Goal: Task Accomplishment & Management: Use online tool/utility

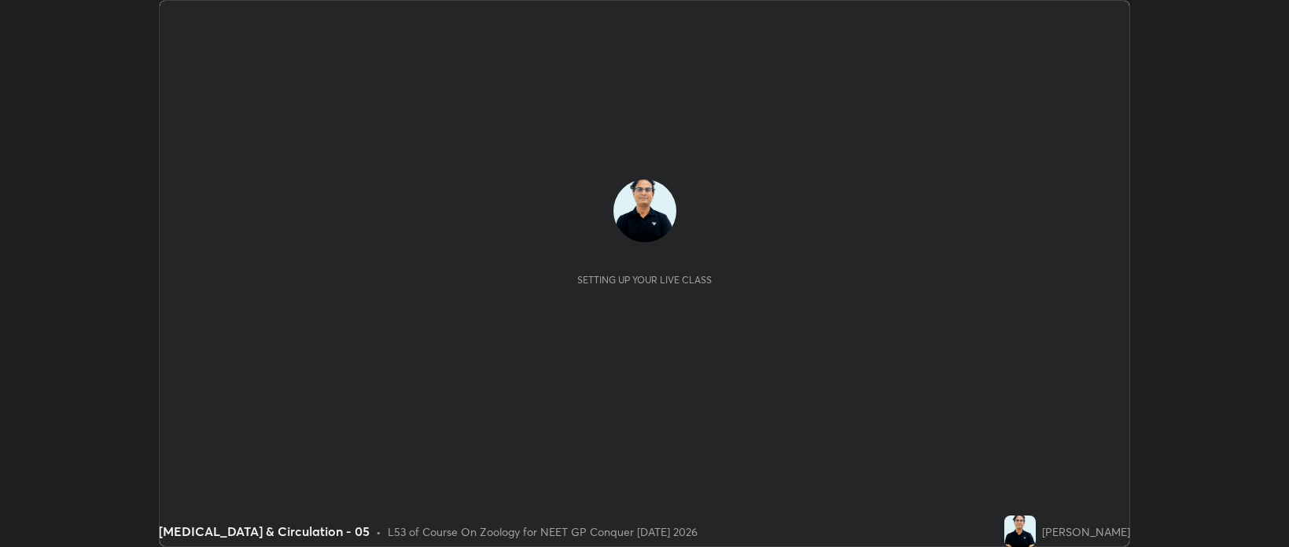
scroll to position [547, 1289]
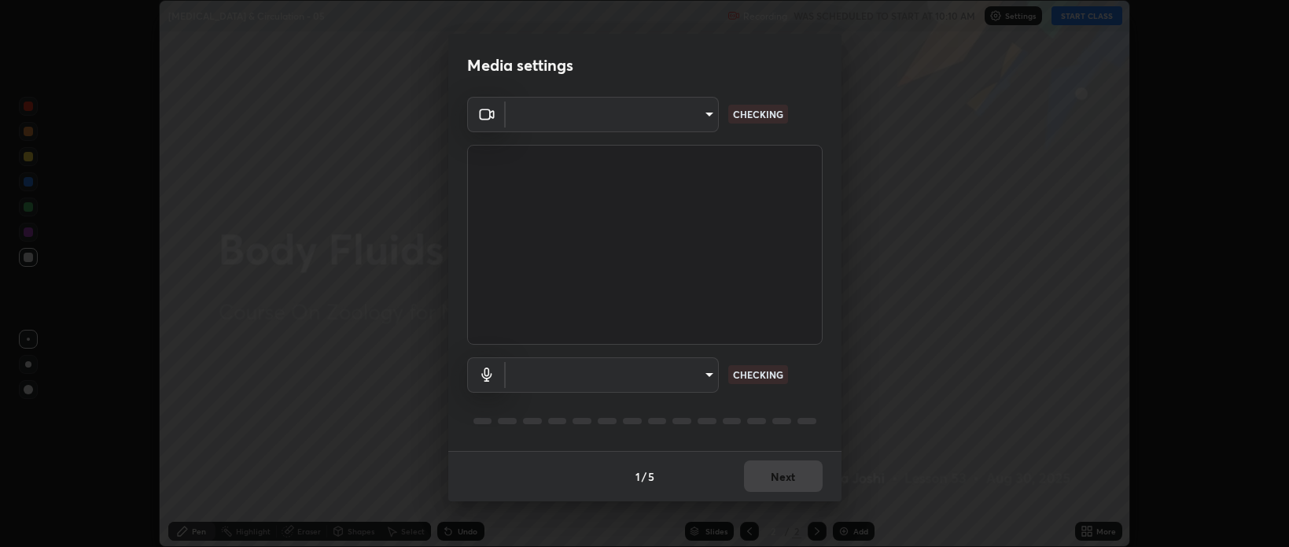
type input "8c90f4516c4f1fe215e16ac4106d0544ad29d1e45a285e5d46aed45d6a45d61a"
type input "default"
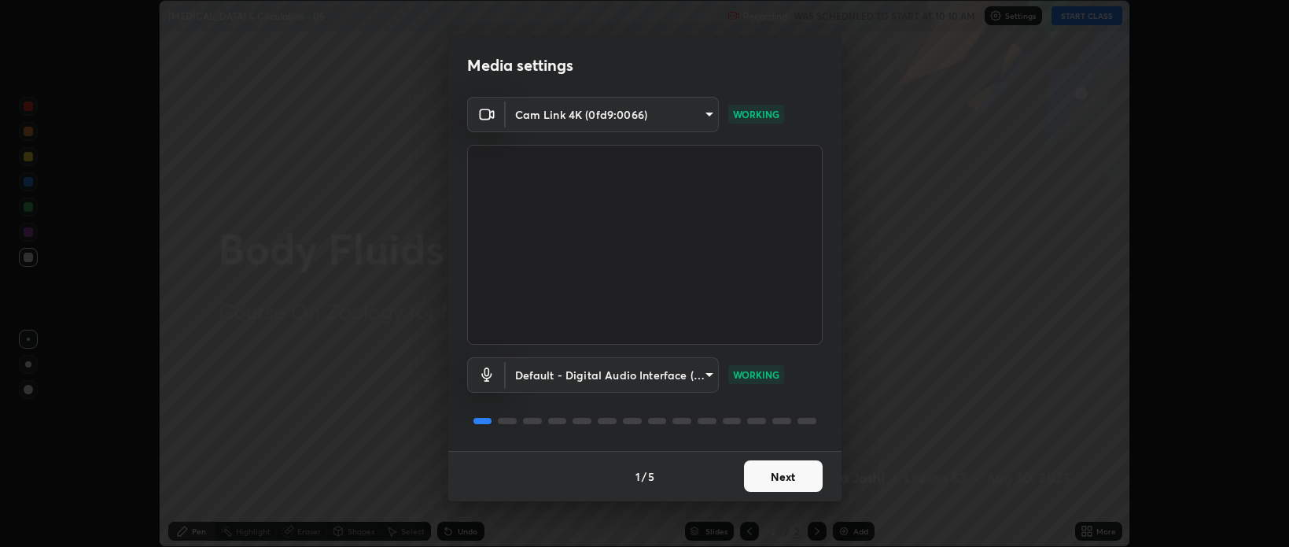
click at [776, 470] on button "Next" at bounding box center [783, 475] width 79 height 31
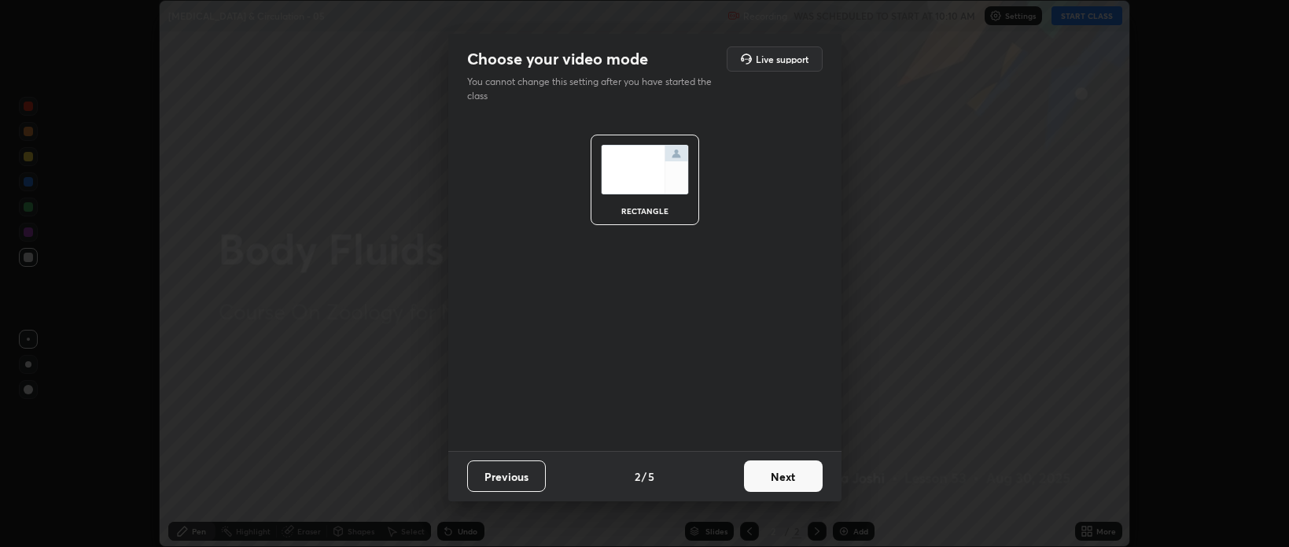
click at [776, 474] on button "Next" at bounding box center [783, 475] width 79 height 31
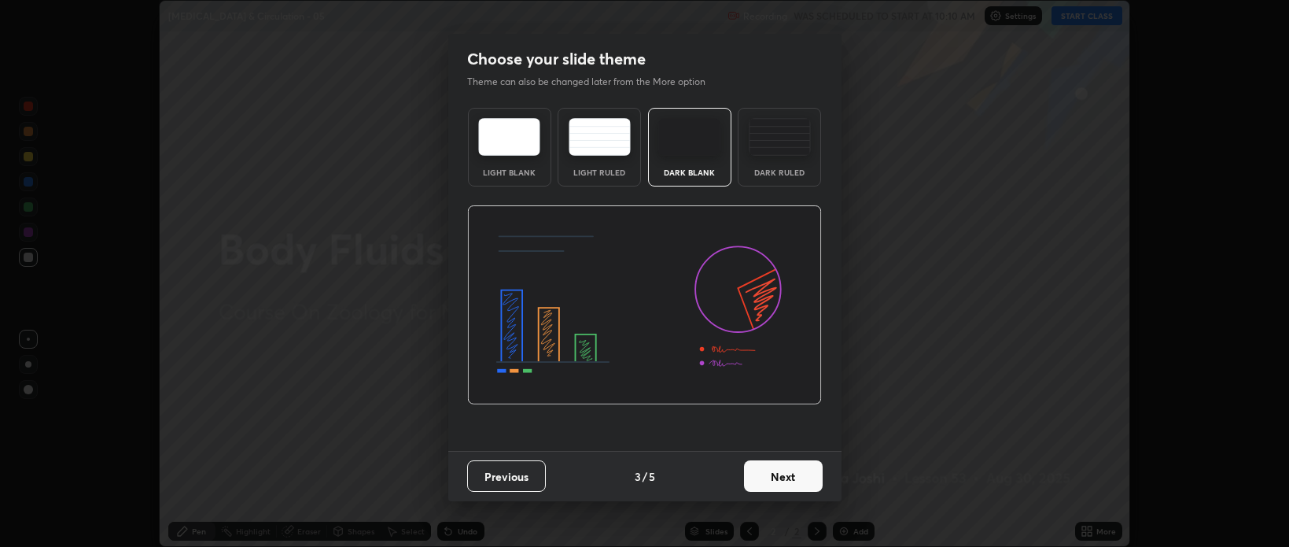
click at [773, 477] on button "Next" at bounding box center [783, 475] width 79 height 31
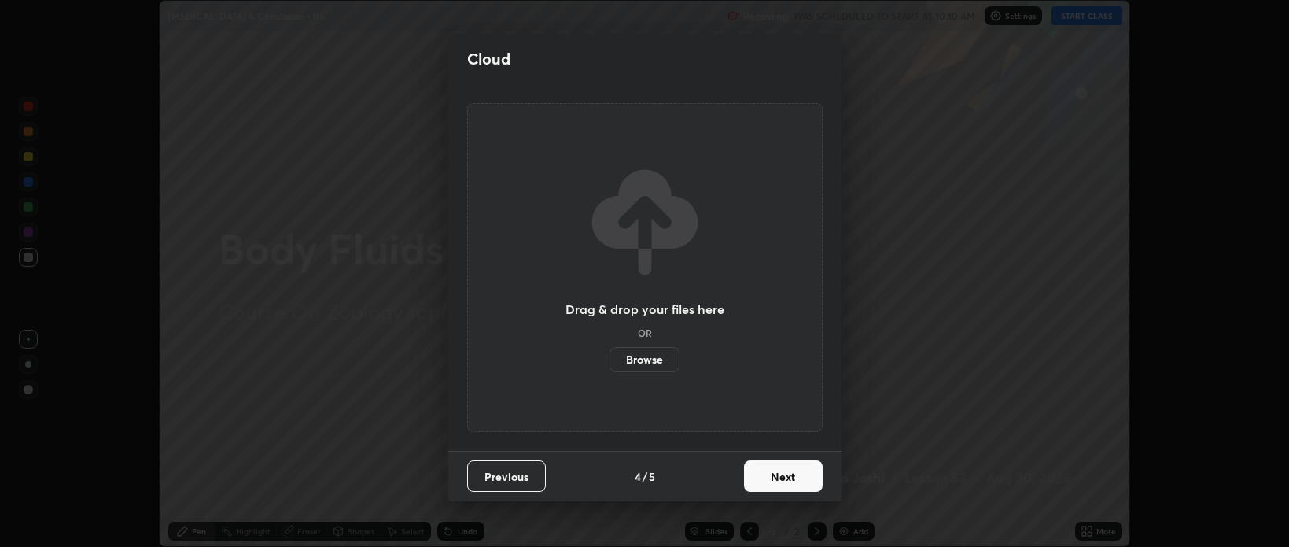
click at [647, 360] on label "Browse" at bounding box center [645, 359] width 70 height 25
click at [610, 360] on input "Browse" at bounding box center [610, 359] width 0 height 25
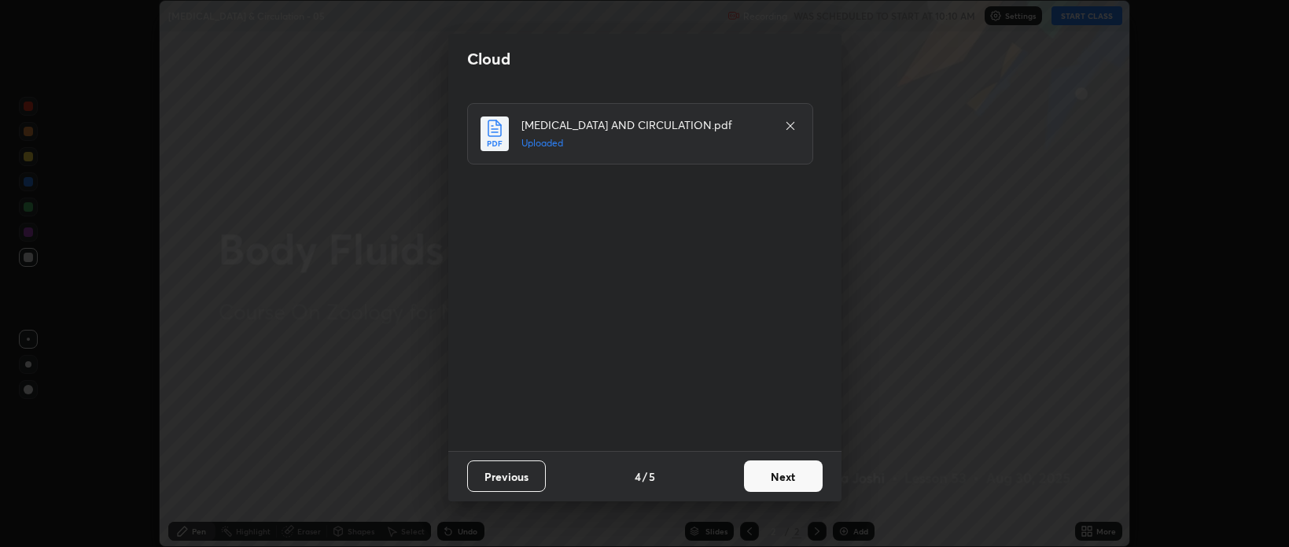
click at [770, 480] on button "Next" at bounding box center [783, 475] width 79 height 31
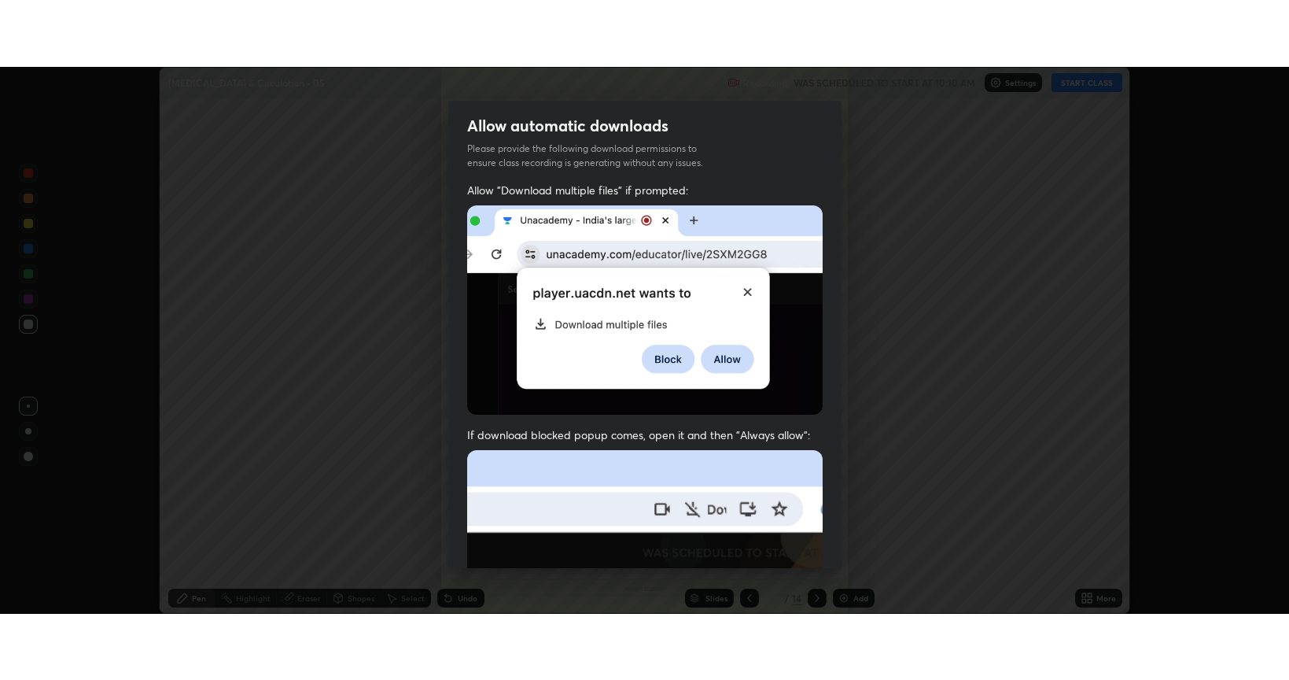
scroll to position [319, 0]
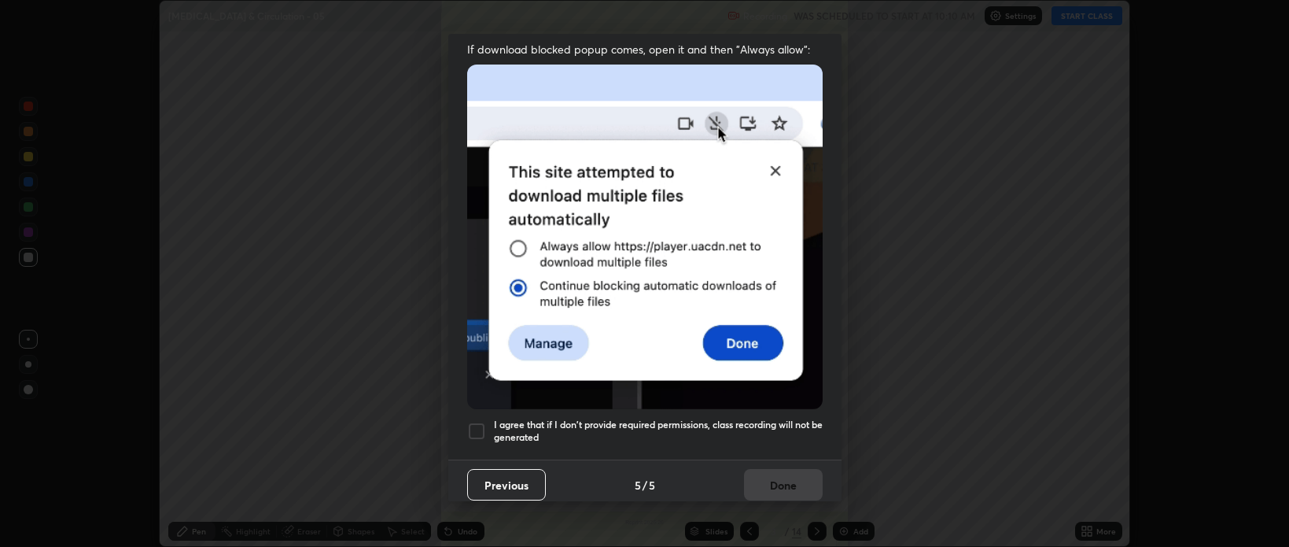
click at [474, 425] on div at bounding box center [476, 431] width 19 height 19
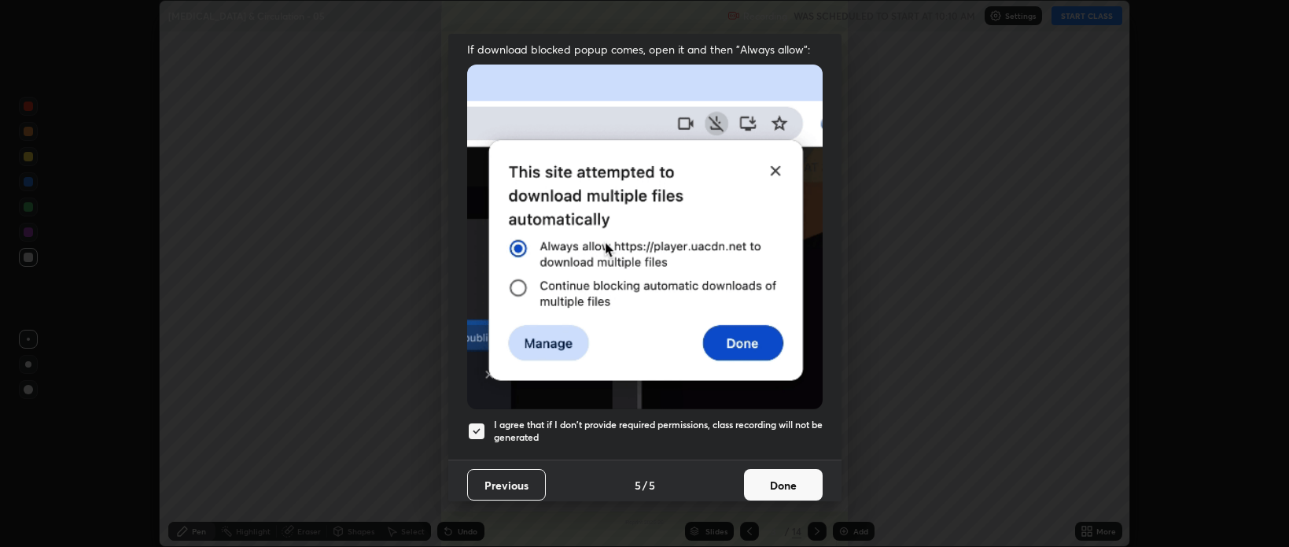
click at [773, 476] on button "Done" at bounding box center [783, 484] width 79 height 31
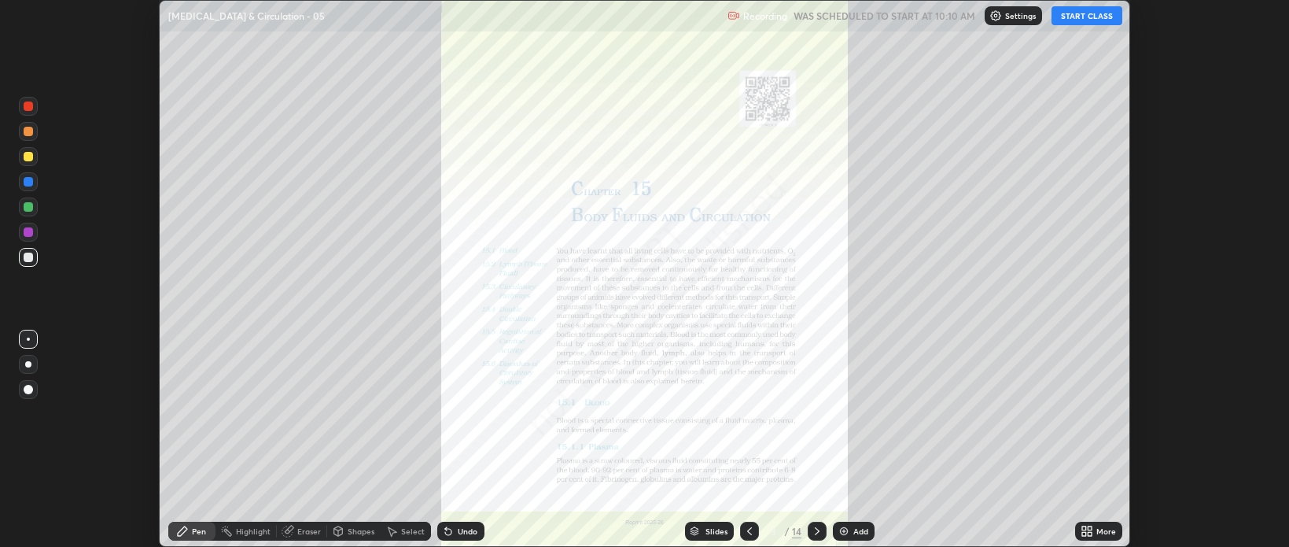
click at [1100, 20] on button "START CLASS" at bounding box center [1087, 15] width 71 height 19
click at [1086, 531] on icon at bounding box center [1087, 531] width 13 height 13
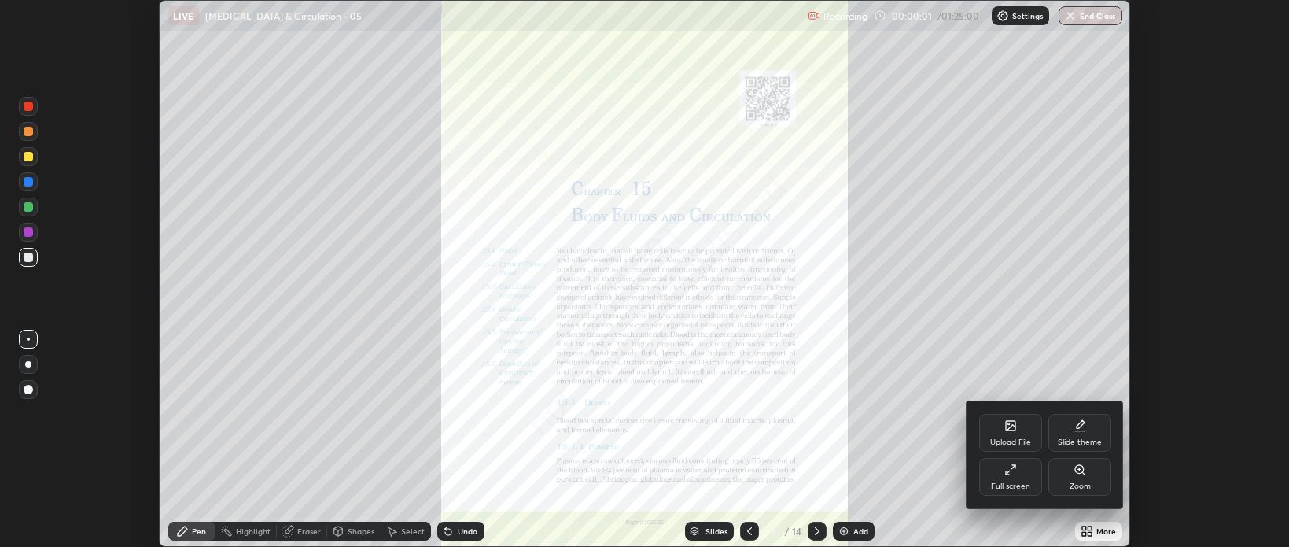
click at [1017, 474] on div "Full screen" at bounding box center [1010, 477] width 63 height 38
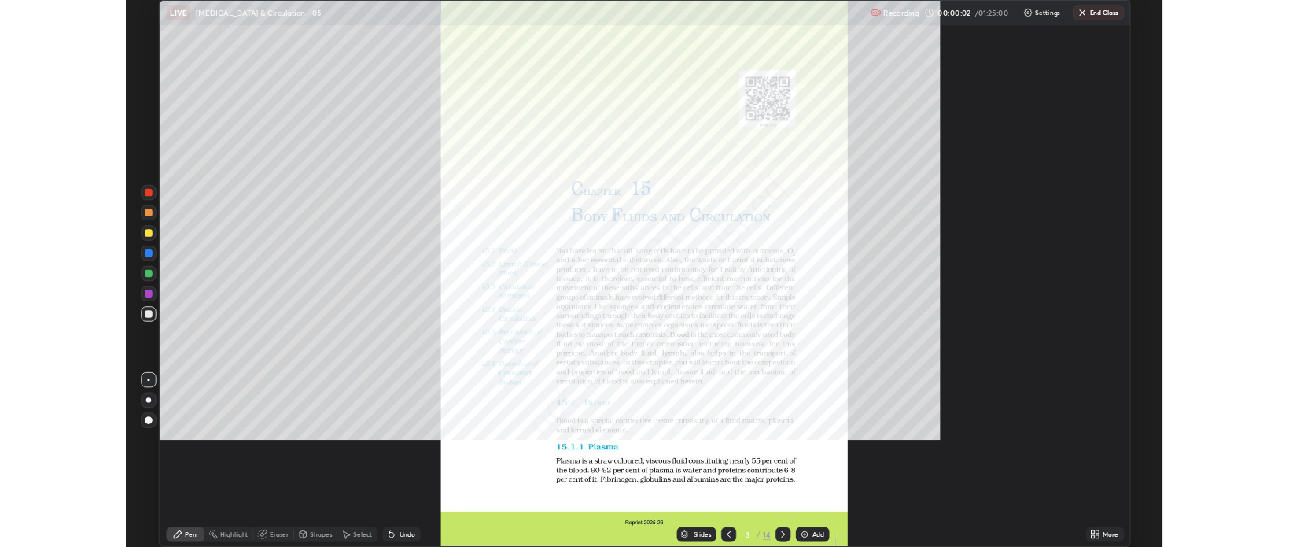
scroll to position [680, 1289]
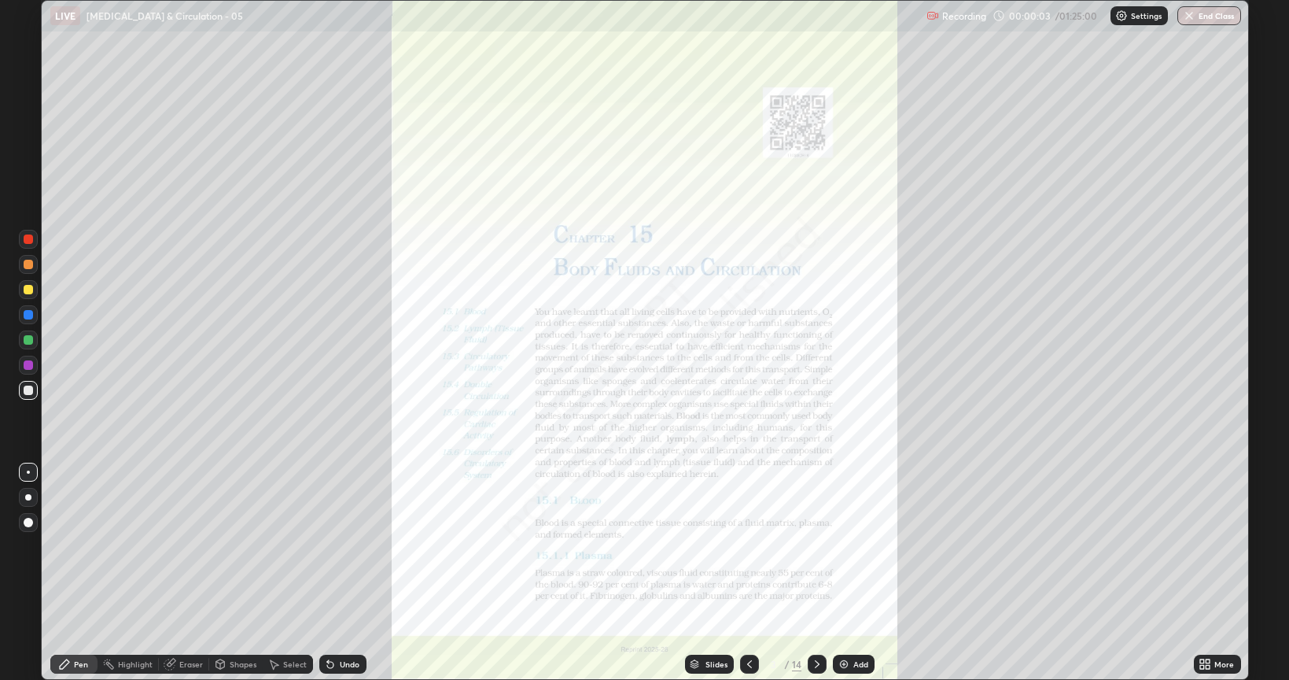
click at [1205, 546] on icon at bounding box center [1205, 664] width 13 height 13
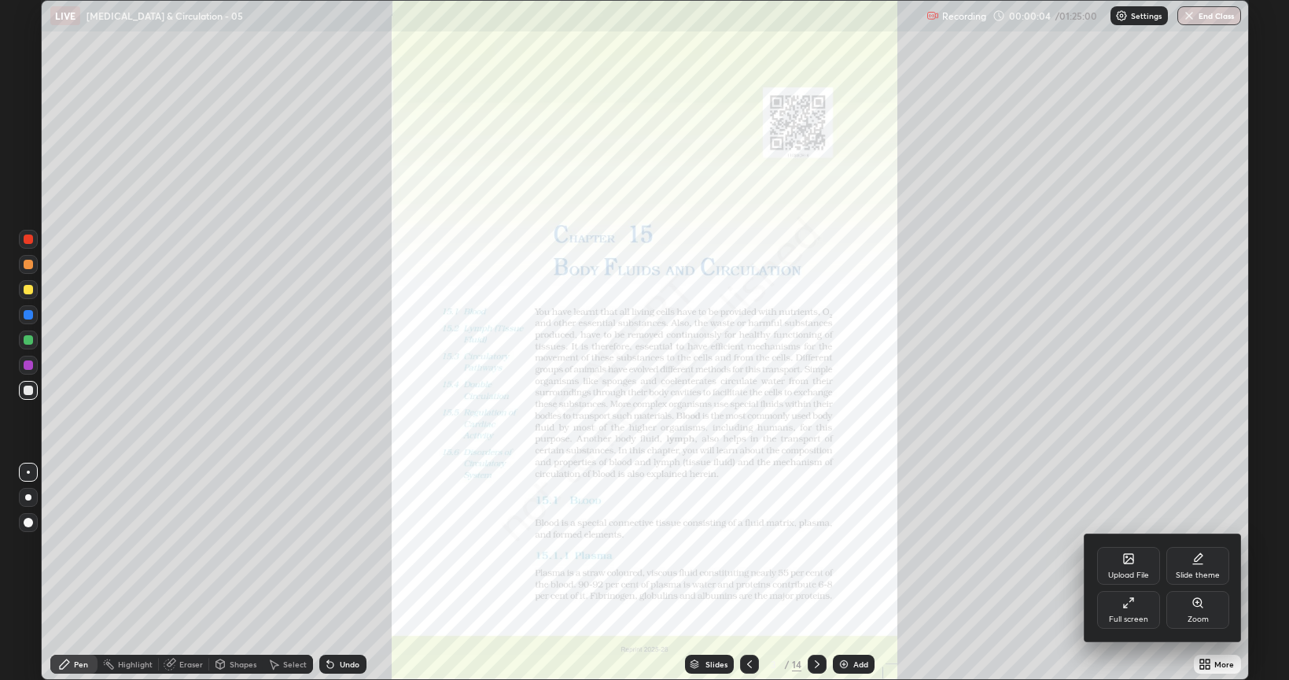
click at [1204, 546] on div "Zoom" at bounding box center [1198, 610] width 63 height 38
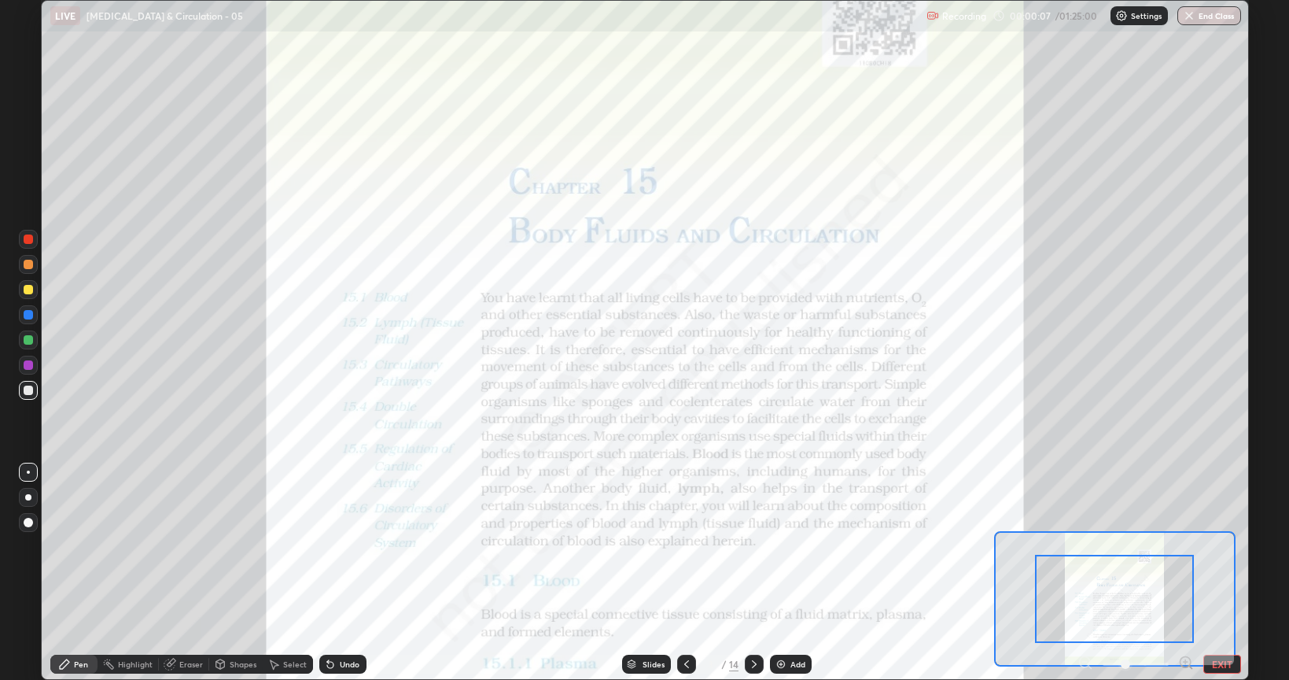
click at [1217, 546] on button "EXIT" at bounding box center [1223, 664] width 38 height 19
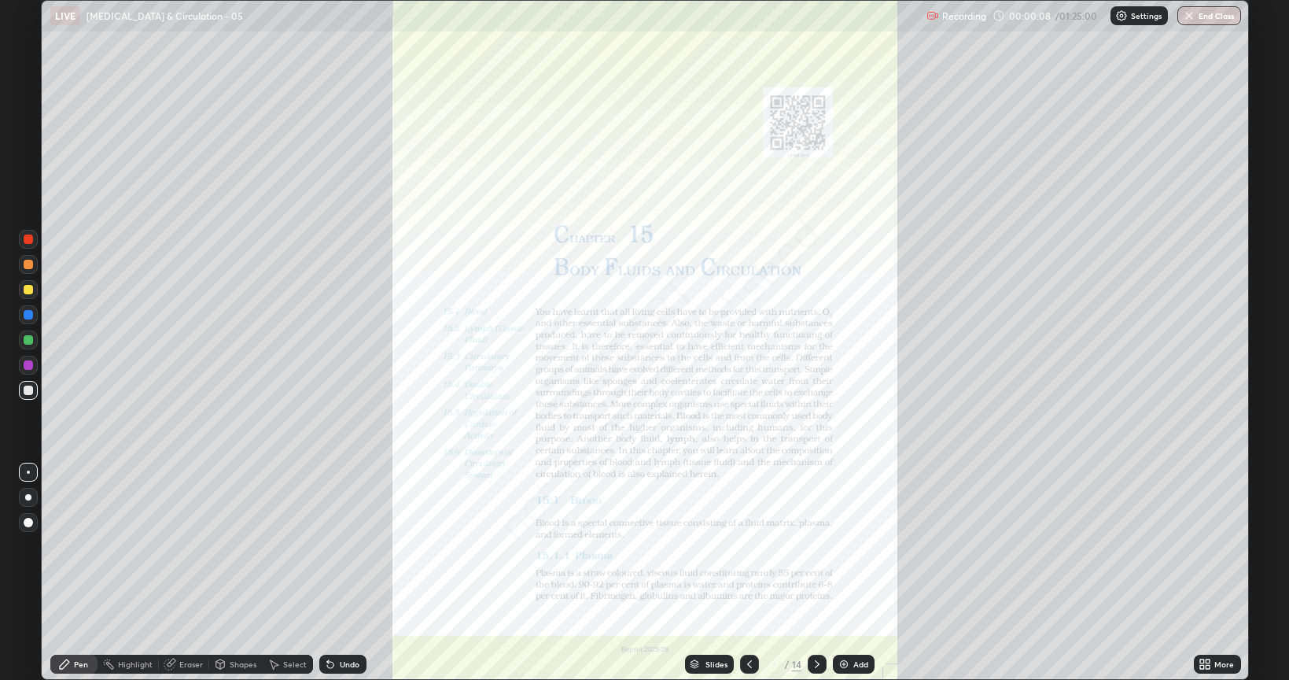
click at [1202, 546] on icon at bounding box center [1203, 661] width 4 height 4
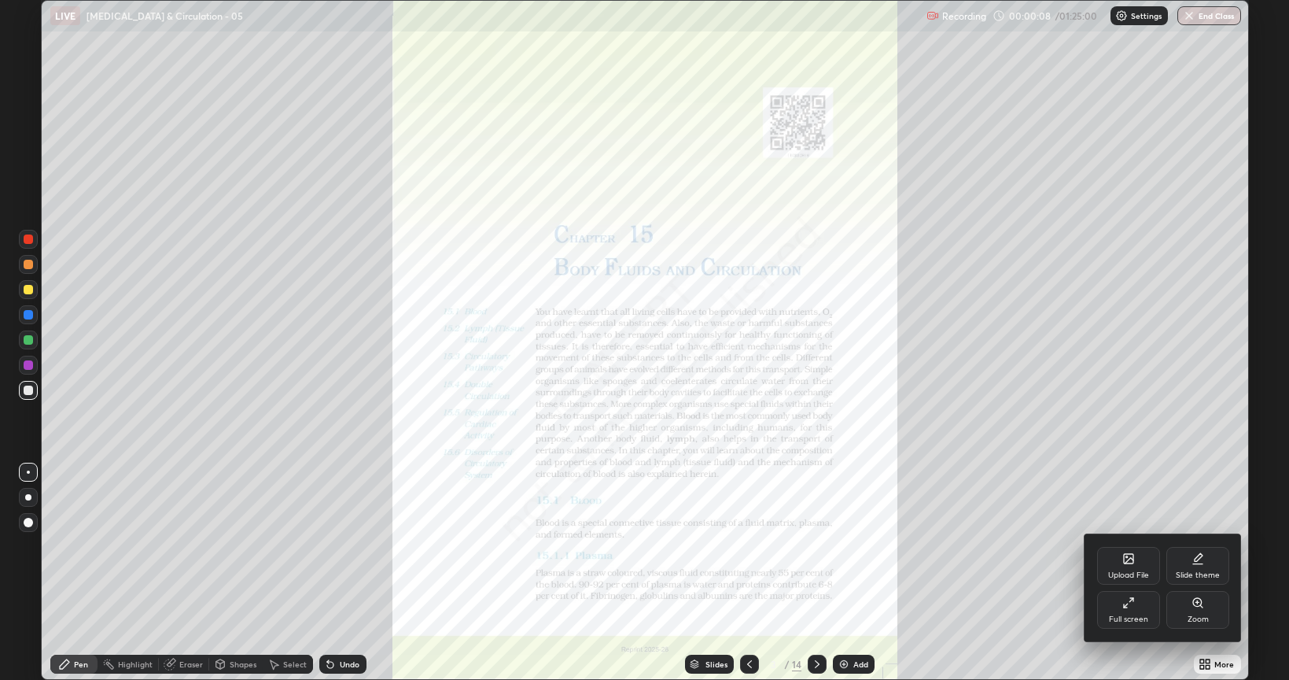
click at [1127, 546] on div "Full screen" at bounding box center [1128, 610] width 63 height 38
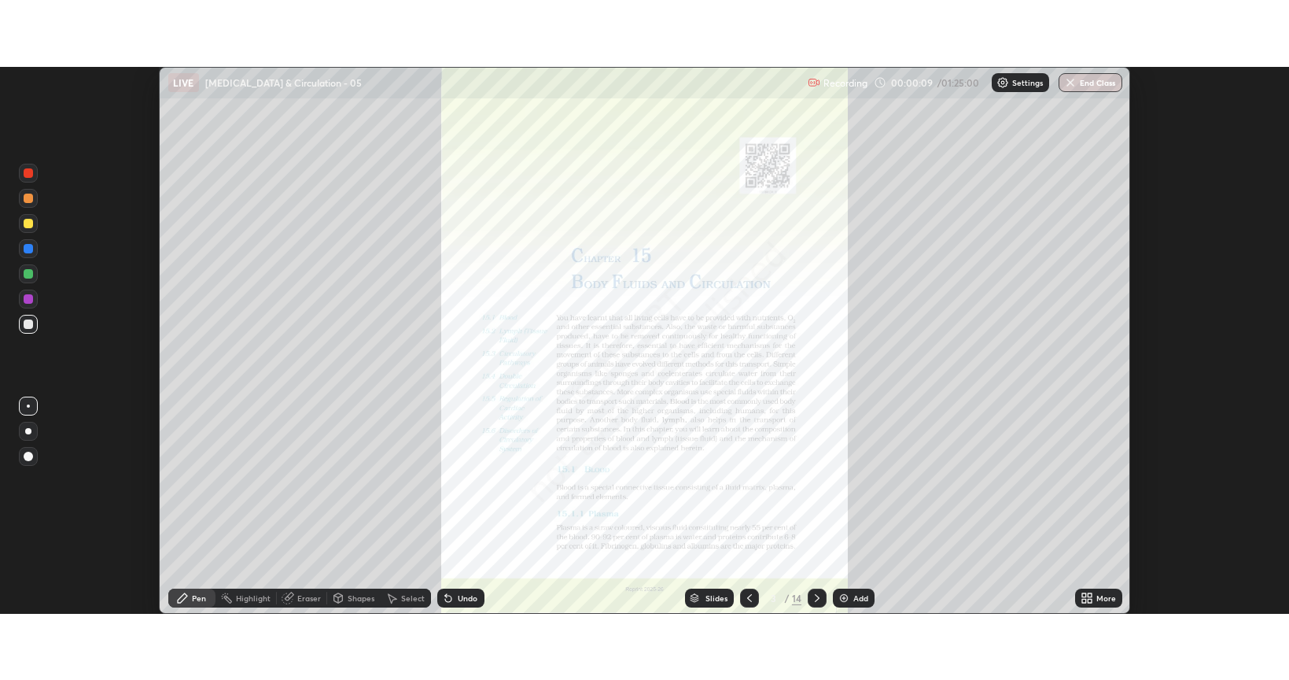
scroll to position [78122, 77380]
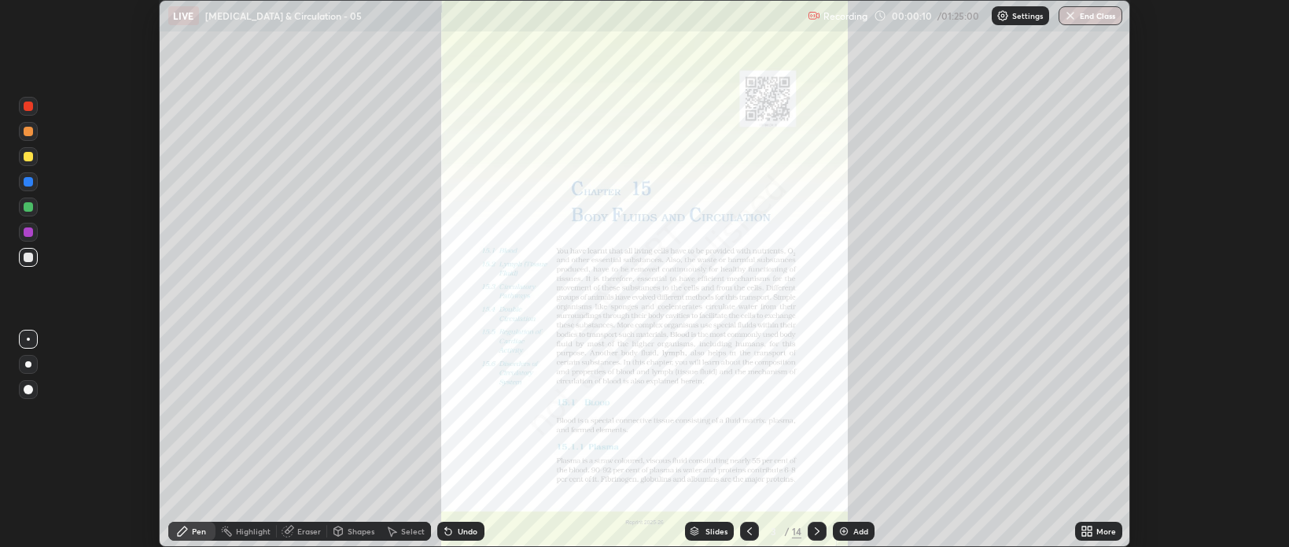
click at [846, 525] on img at bounding box center [844, 531] width 13 height 13
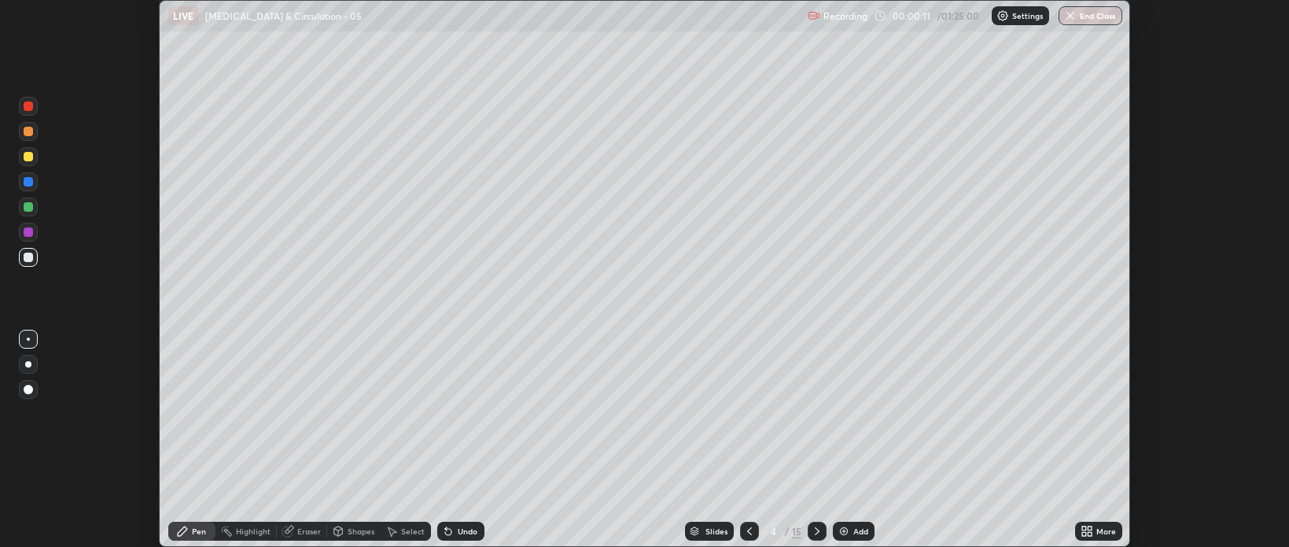
click at [1086, 529] on icon at bounding box center [1084, 528] width 4 height 4
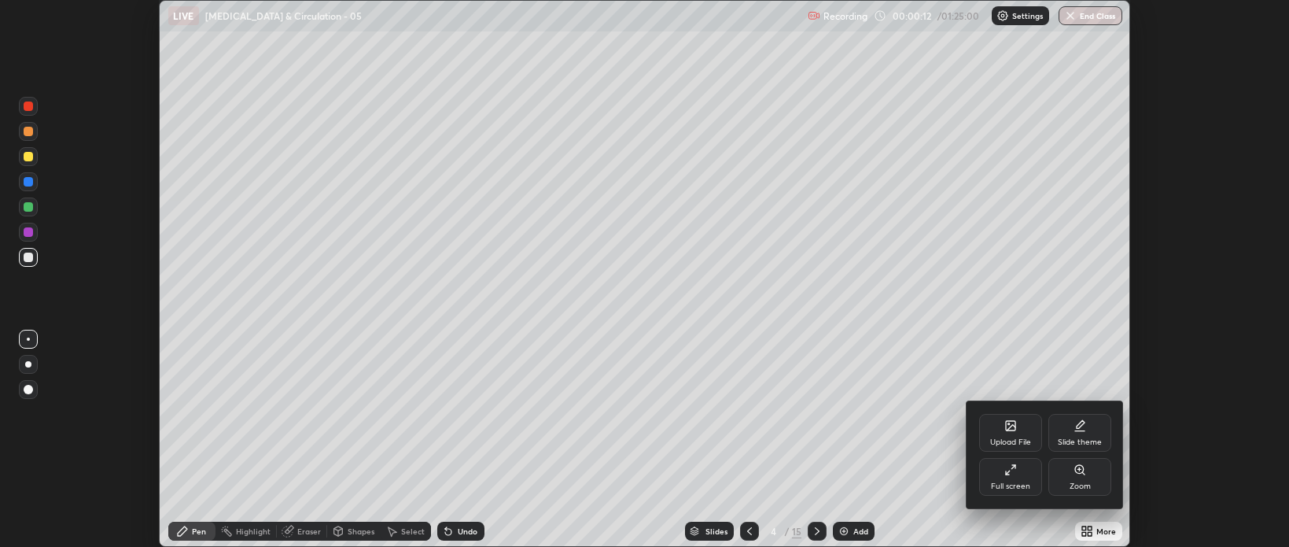
click at [1009, 478] on div "Full screen" at bounding box center [1010, 477] width 63 height 38
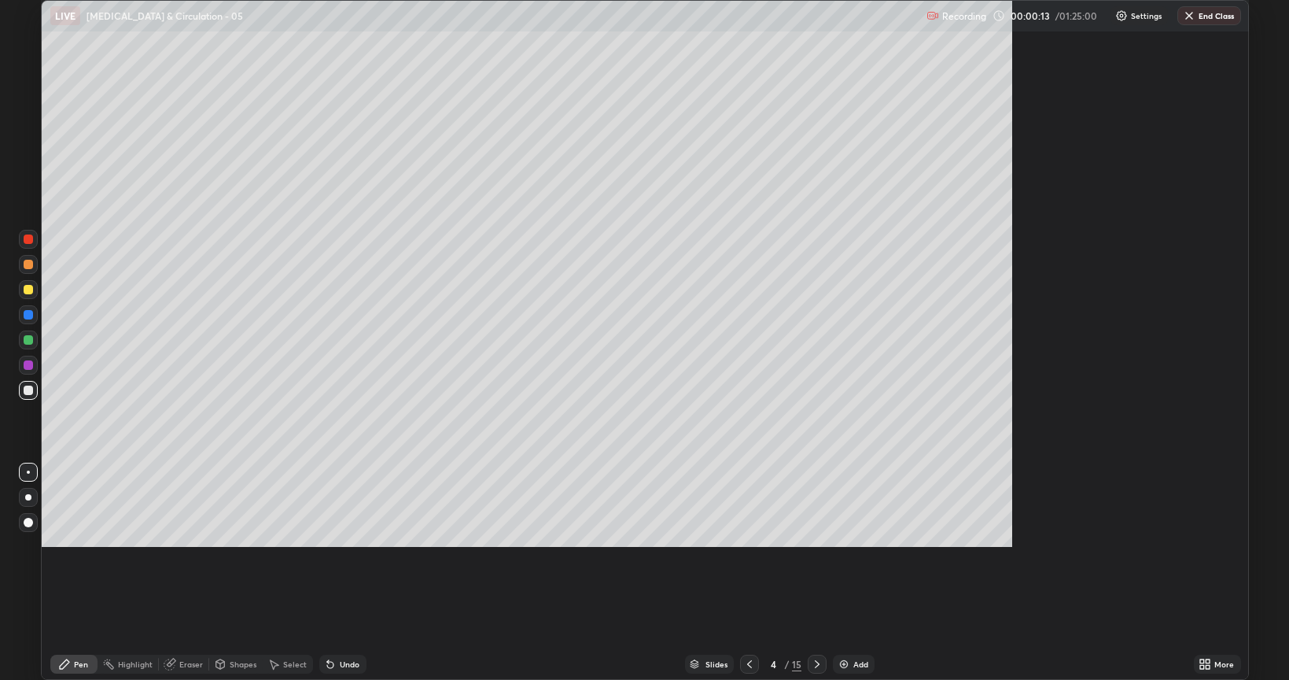
scroll to position [680, 1289]
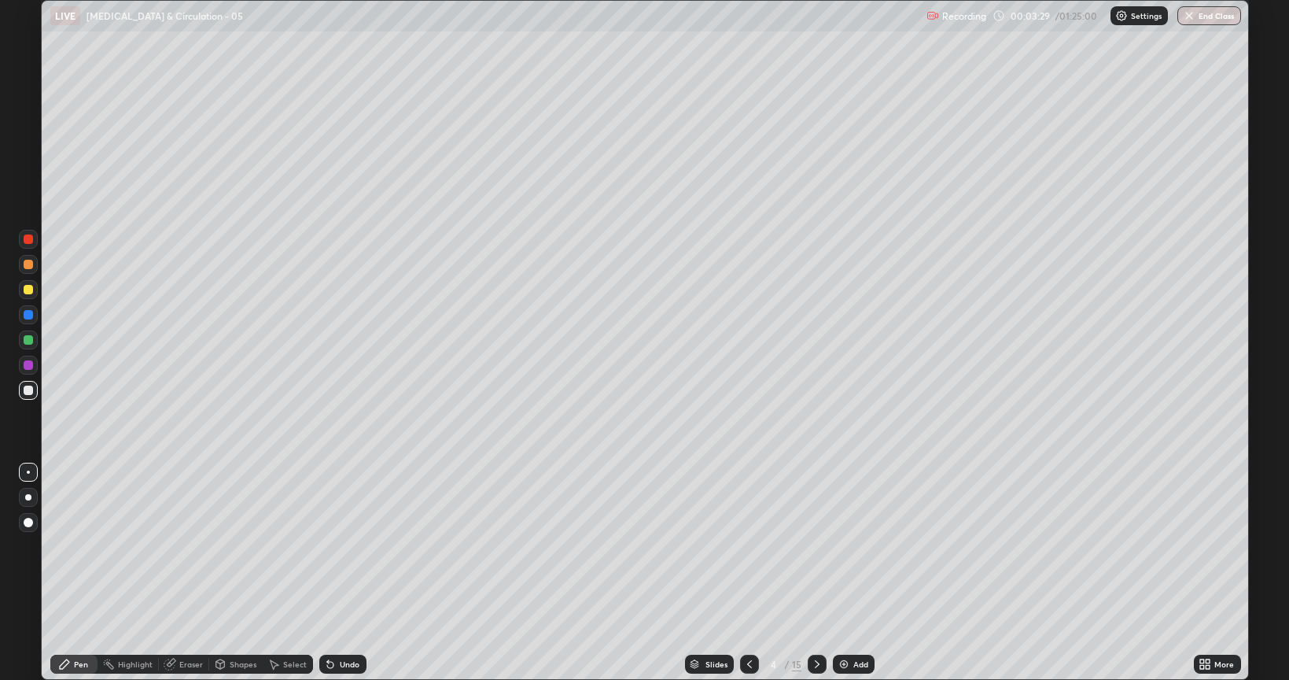
click at [858, 546] on div "Add" at bounding box center [861, 664] width 15 height 8
click at [24, 264] on div at bounding box center [28, 264] width 9 height 9
click at [25, 337] on div at bounding box center [28, 339] width 9 height 9
click at [35, 267] on div at bounding box center [28, 264] width 19 height 19
click at [28, 242] on div at bounding box center [28, 238] width 9 height 9
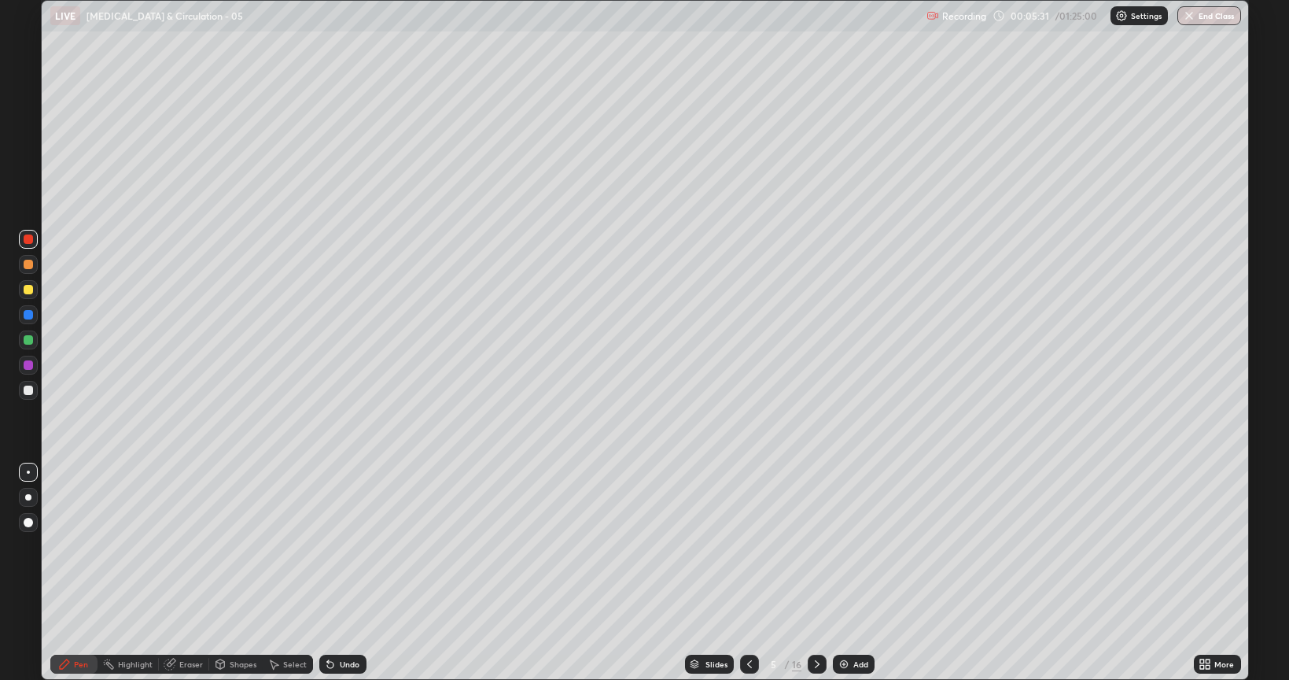
click at [27, 338] on div at bounding box center [28, 339] width 9 height 9
click at [842, 546] on img at bounding box center [844, 664] width 13 height 13
click at [747, 546] on icon at bounding box center [749, 664] width 13 height 13
click at [29, 292] on div at bounding box center [28, 289] width 9 height 9
click at [854, 546] on div "Add" at bounding box center [861, 664] width 15 height 8
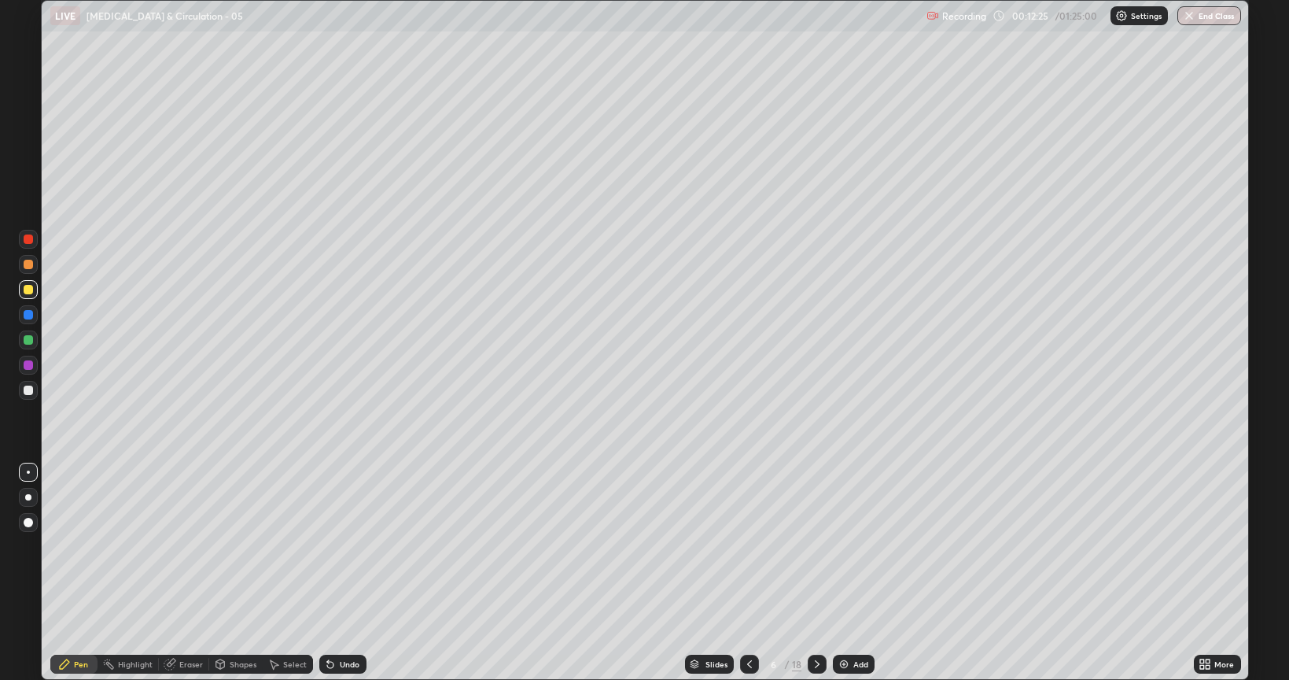
click at [348, 546] on div "Undo" at bounding box center [350, 664] width 20 height 8
click at [26, 235] on div at bounding box center [28, 238] width 9 height 9
click at [28, 392] on div at bounding box center [28, 389] width 9 height 9
click at [29, 290] on div at bounding box center [28, 289] width 9 height 9
click at [31, 316] on div at bounding box center [28, 314] width 9 height 9
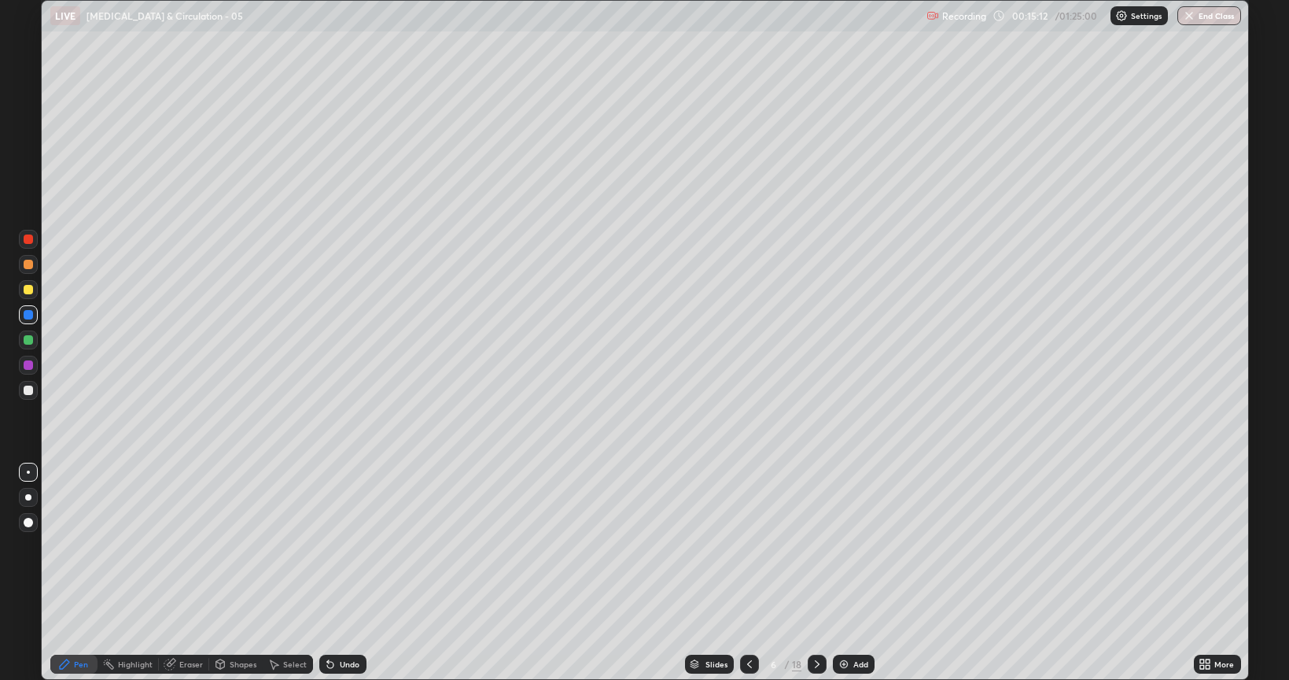
click at [28, 523] on div at bounding box center [28, 522] width 9 height 9
click at [28, 472] on div at bounding box center [28, 471] width 3 height 3
click at [28, 387] on div at bounding box center [28, 389] width 9 height 9
click at [28, 312] on div at bounding box center [28, 314] width 9 height 9
click at [30, 237] on div at bounding box center [28, 238] width 9 height 9
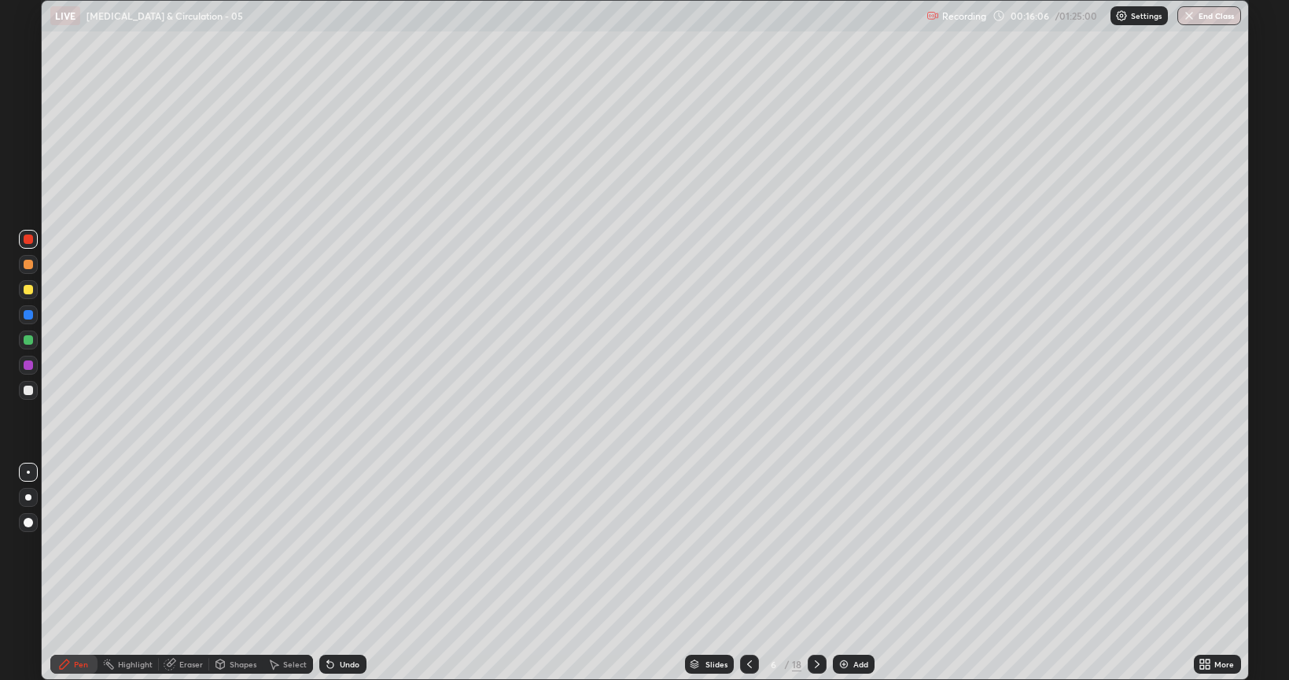
click at [26, 291] on div at bounding box center [28, 289] width 9 height 9
click at [28, 261] on div at bounding box center [28, 264] width 9 height 9
click at [28, 390] on div at bounding box center [28, 389] width 9 height 9
click at [29, 264] on div at bounding box center [28, 264] width 9 height 9
click at [30, 337] on div at bounding box center [28, 339] width 9 height 9
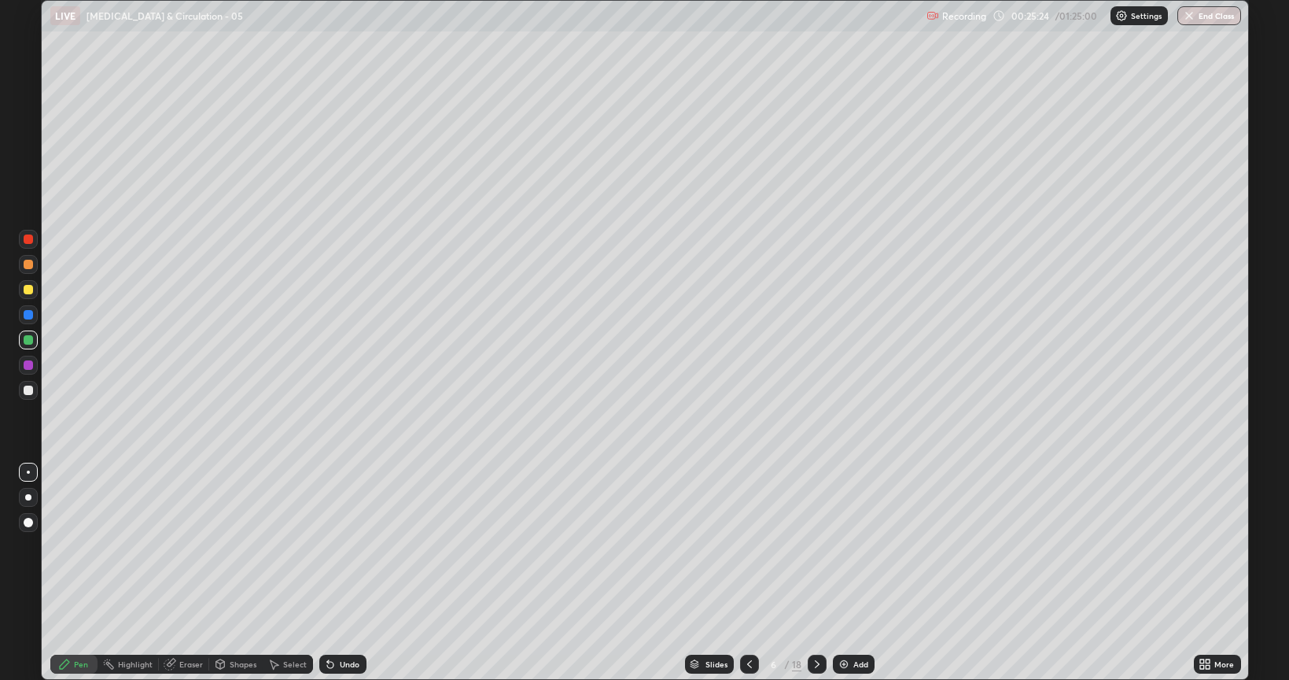
click at [858, 546] on div "Add" at bounding box center [861, 664] width 15 height 8
click at [350, 546] on div "Undo" at bounding box center [350, 664] width 20 height 8
click at [345, 546] on div "Undo" at bounding box center [342, 664] width 47 height 19
click at [343, 546] on div "Undo" at bounding box center [350, 664] width 20 height 8
click at [341, 546] on div "Undo" at bounding box center [350, 664] width 20 height 8
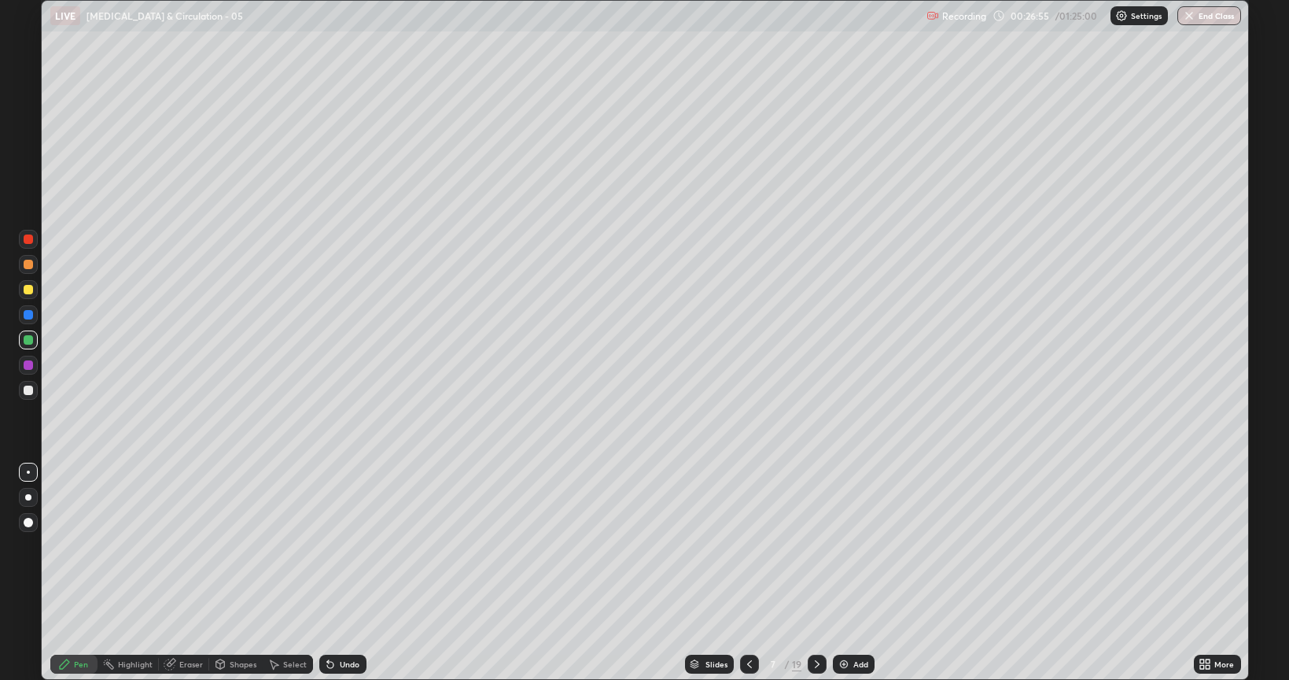
click at [340, 546] on div "Undo" at bounding box center [350, 664] width 20 height 8
click at [337, 546] on div "Undo" at bounding box center [342, 664] width 47 height 19
click at [27, 364] on div at bounding box center [28, 364] width 9 height 9
click at [29, 339] on div at bounding box center [28, 339] width 9 height 9
click at [28, 239] on div at bounding box center [28, 238] width 9 height 9
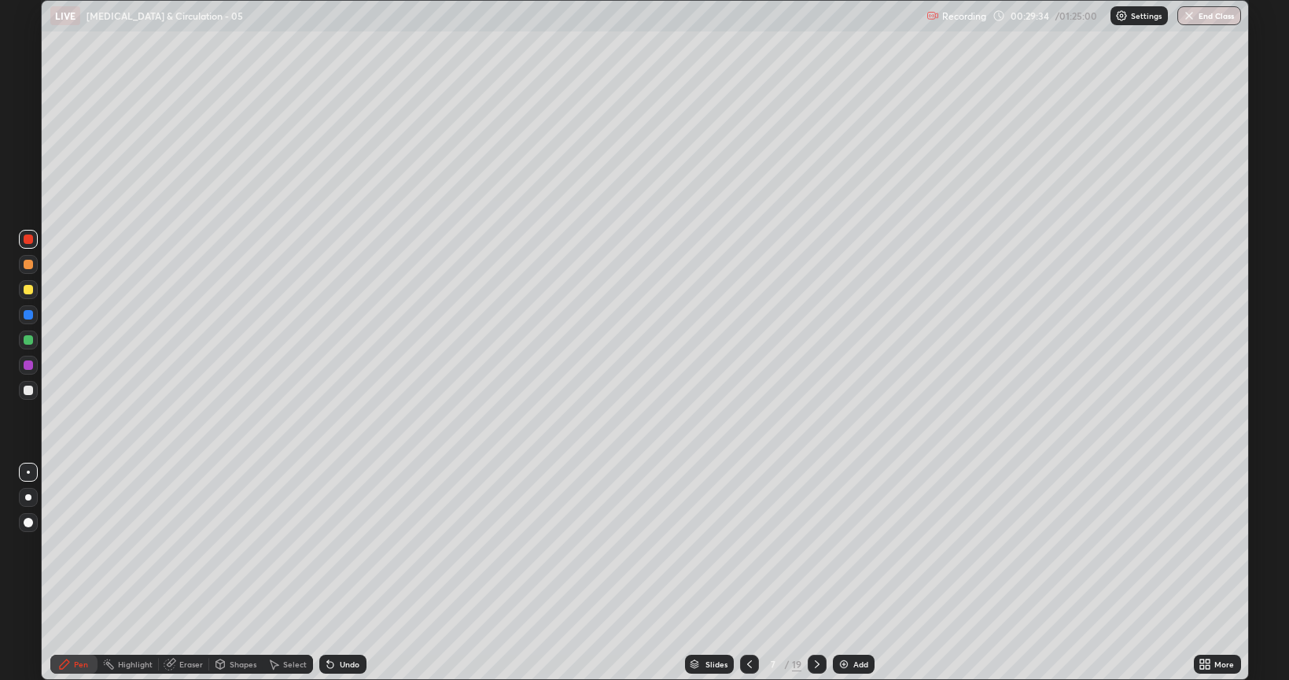
click at [28, 391] on div at bounding box center [28, 389] width 9 height 9
click at [30, 365] on div at bounding box center [28, 364] width 9 height 9
click at [31, 236] on div at bounding box center [28, 238] width 9 height 9
click at [29, 340] on div at bounding box center [28, 339] width 9 height 9
click at [352, 546] on div "Undo" at bounding box center [350, 664] width 20 height 8
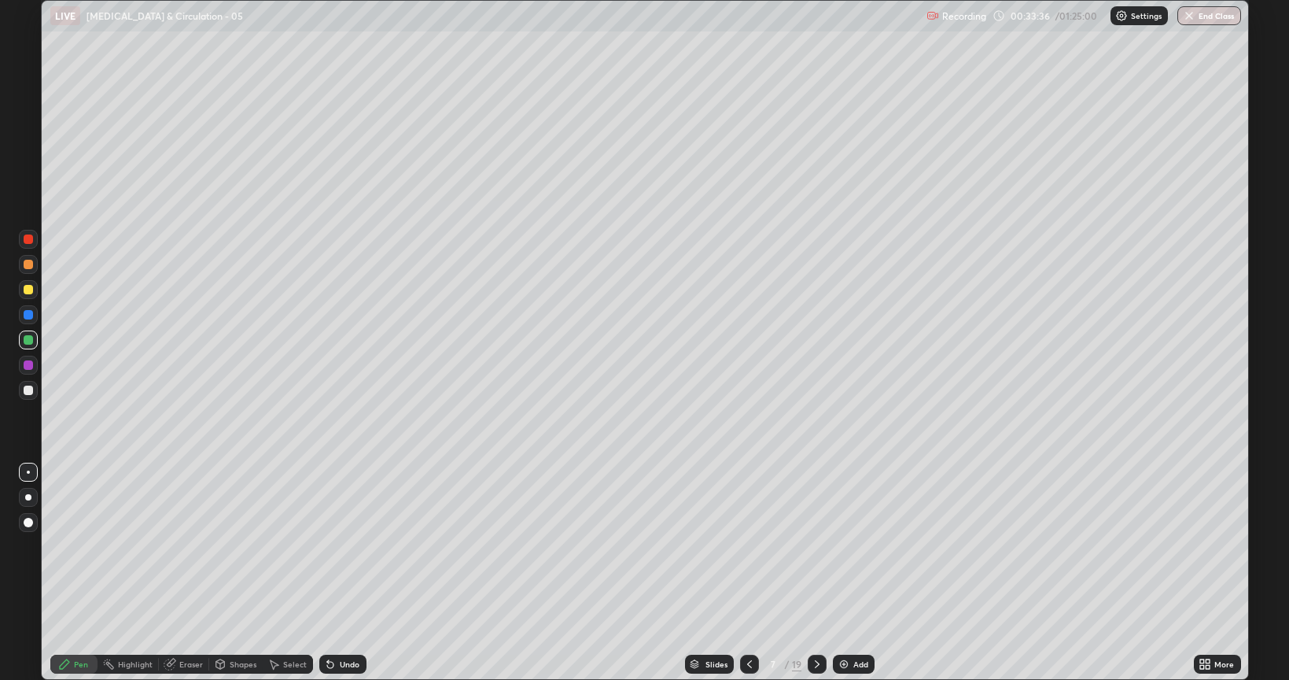
click at [346, 546] on div "Undo" at bounding box center [350, 664] width 20 height 8
click at [694, 546] on icon at bounding box center [695, 665] width 8 height 2
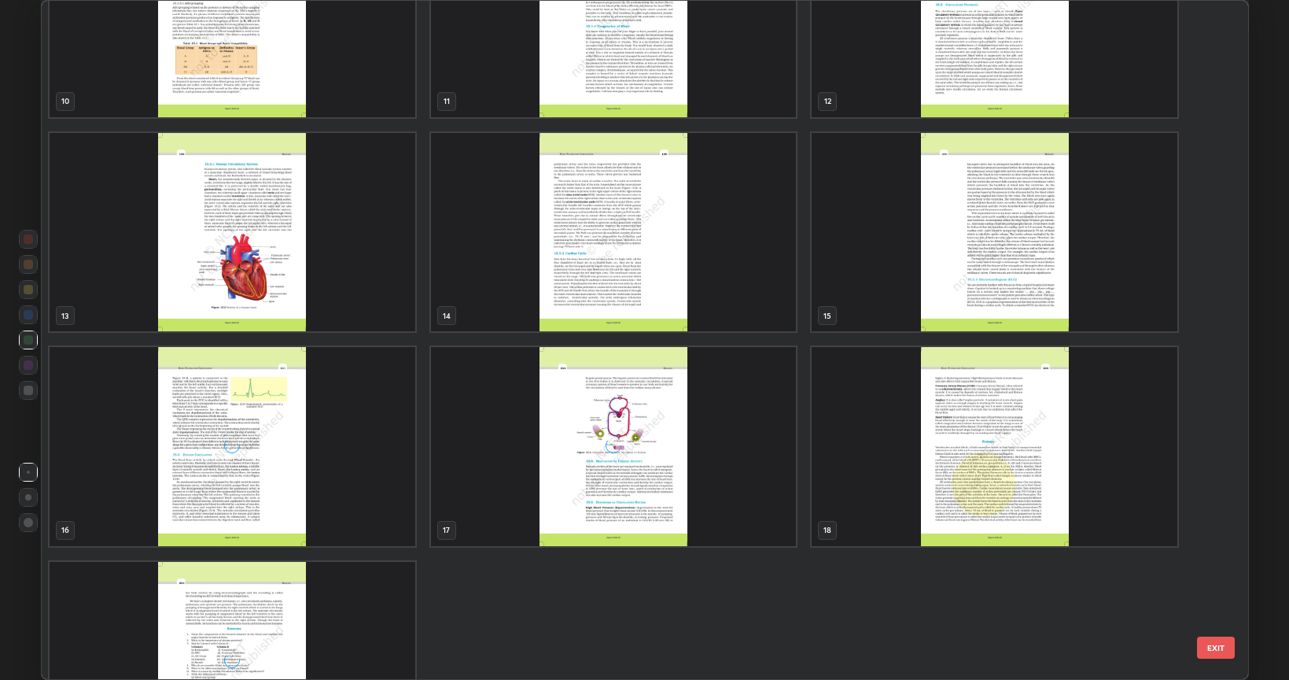
scroll to position [823, 0]
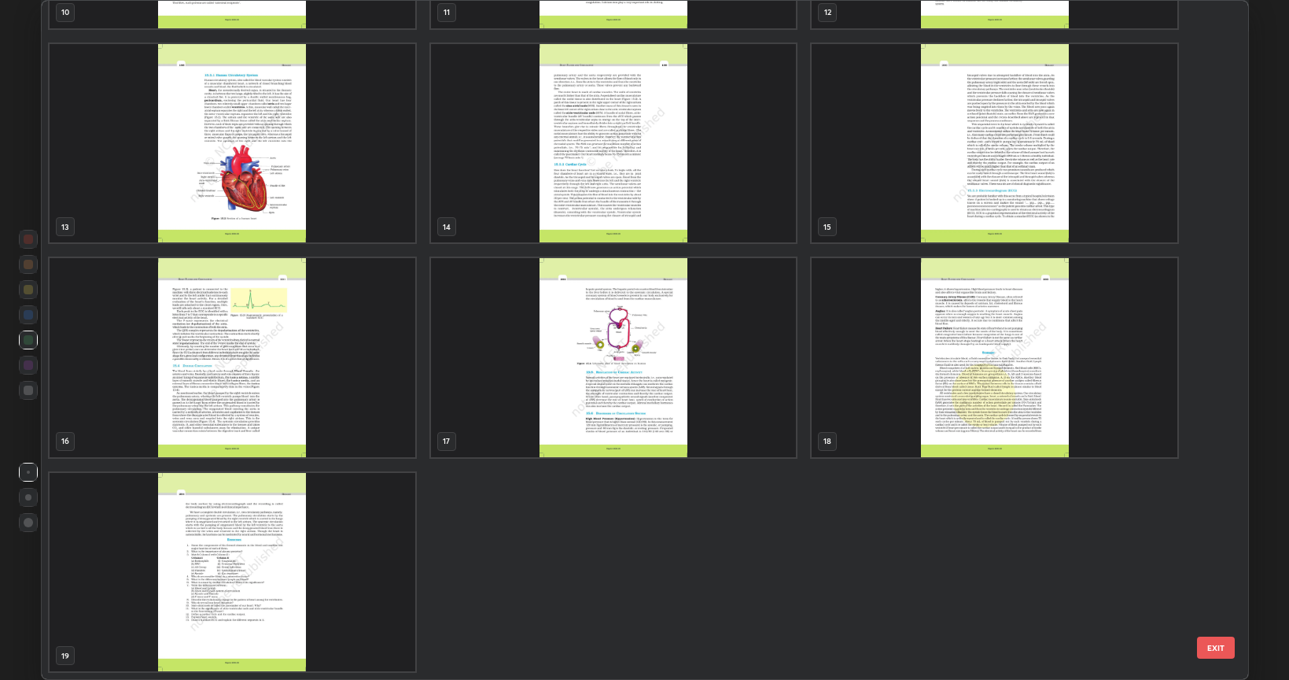
click at [351, 402] on img "grid" at bounding box center [233, 357] width 366 height 199
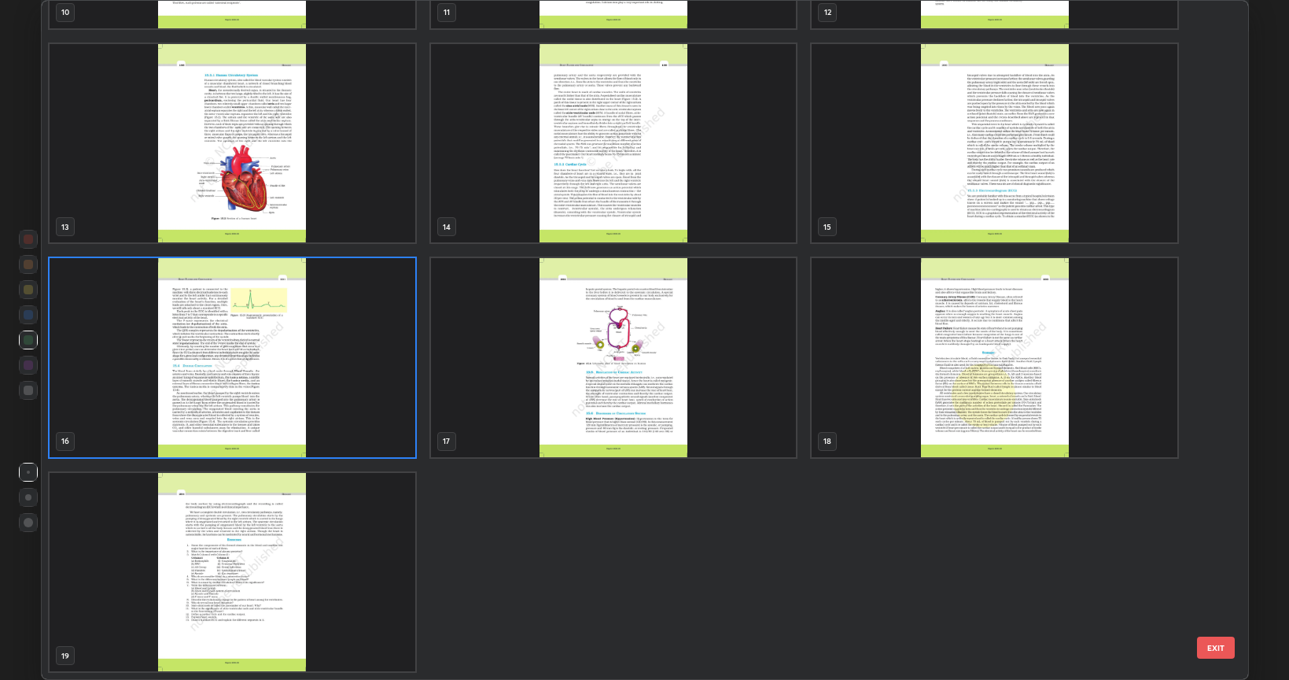
click at [344, 400] on img "grid" at bounding box center [233, 357] width 366 height 199
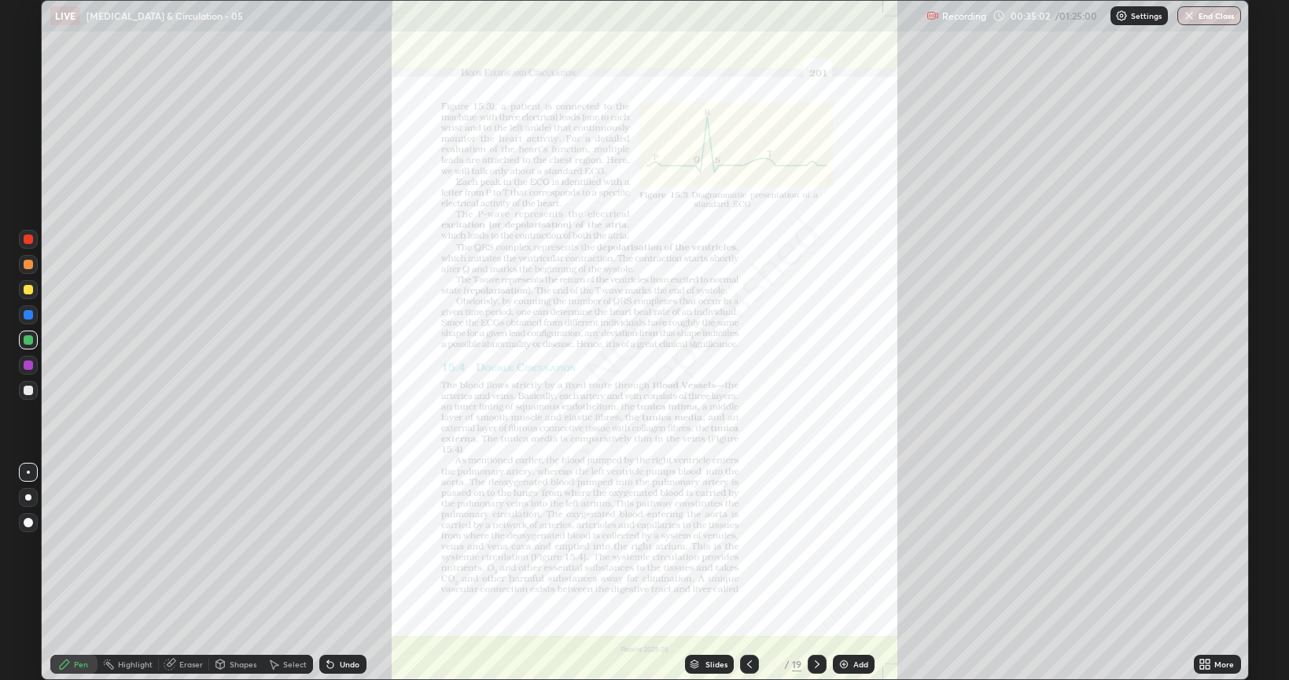
click at [343, 404] on img "grid" at bounding box center [233, 357] width 366 height 199
click at [1204, 546] on icon at bounding box center [1203, 667] width 4 height 4
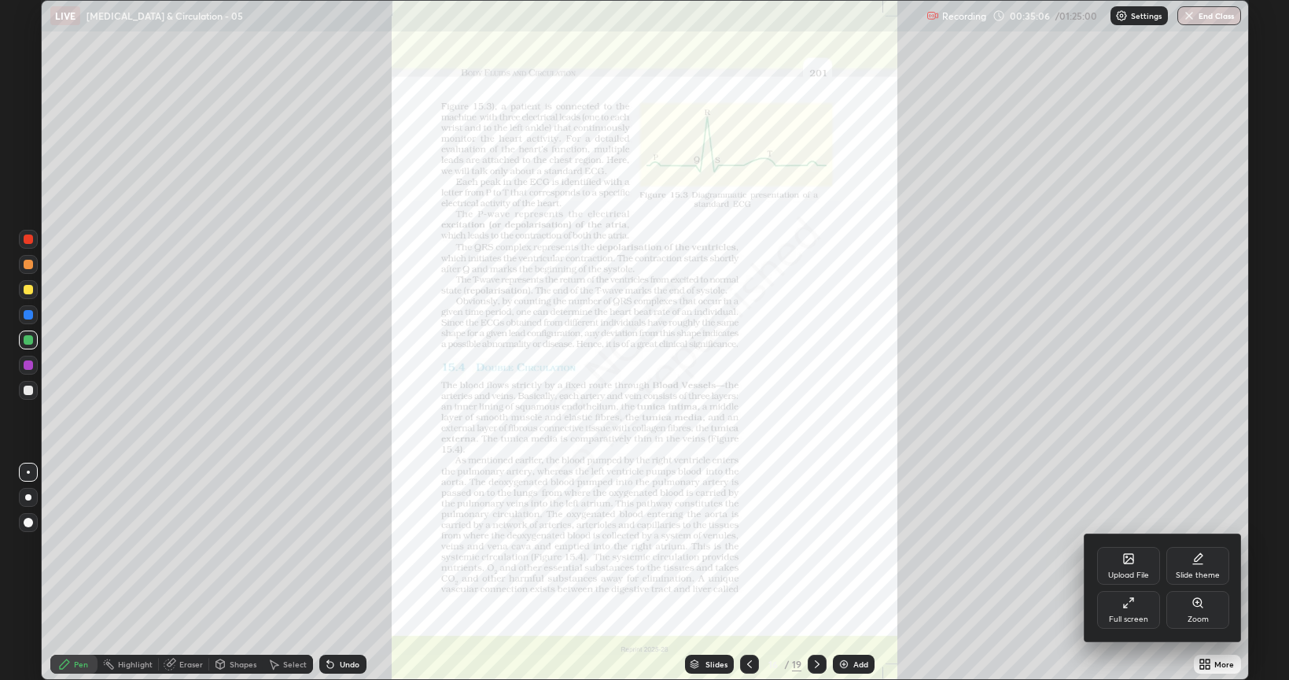
click at [1197, 546] on div "Zoom" at bounding box center [1198, 610] width 63 height 38
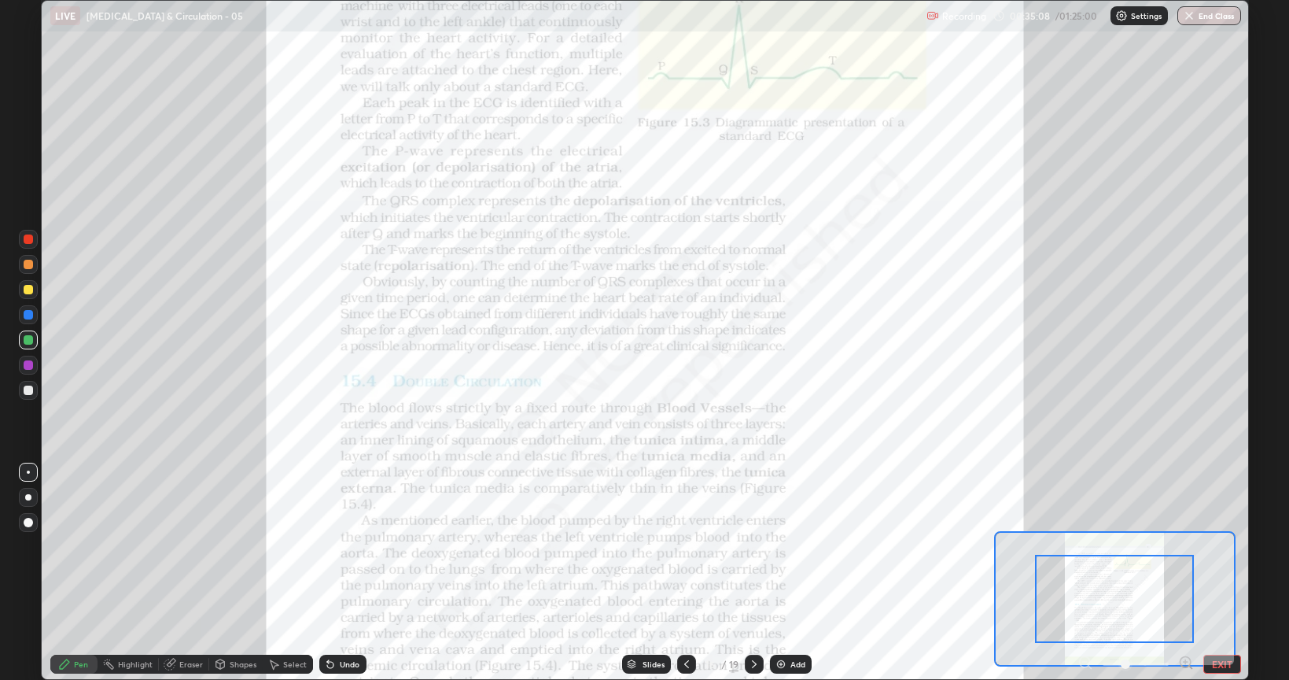
click at [1185, 546] on icon at bounding box center [1185, 662] width 4 height 0
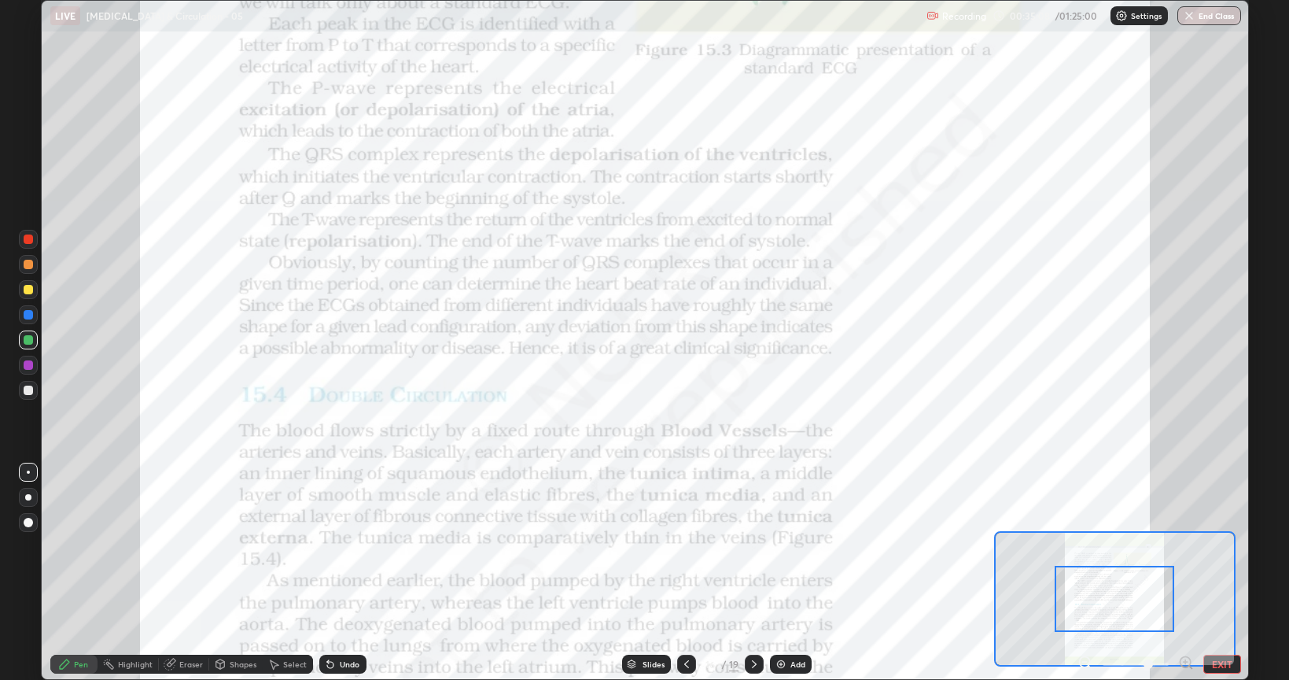
click at [1183, 546] on icon at bounding box center [1185, 662] width 4 height 0
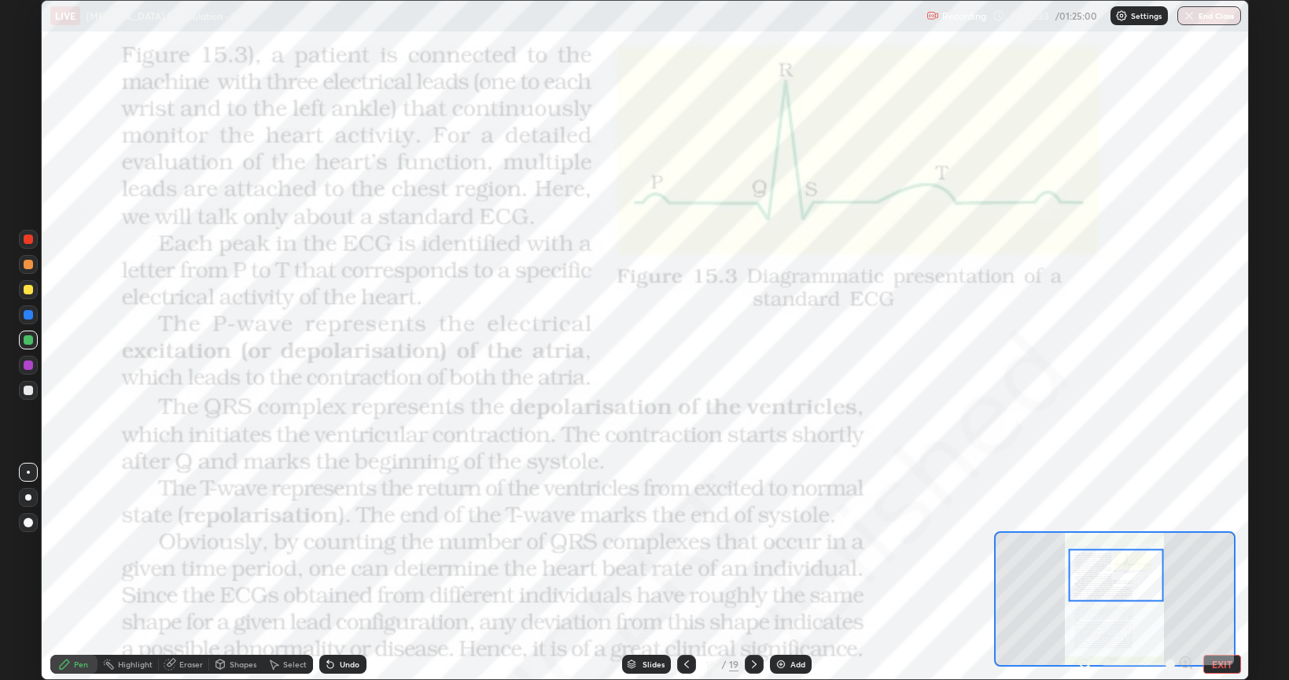
click at [31, 242] on div at bounding box center [28, 238] width 9 height 9
click at [685, 546] on icon at bounding box center [686, 664] width 13 height 13
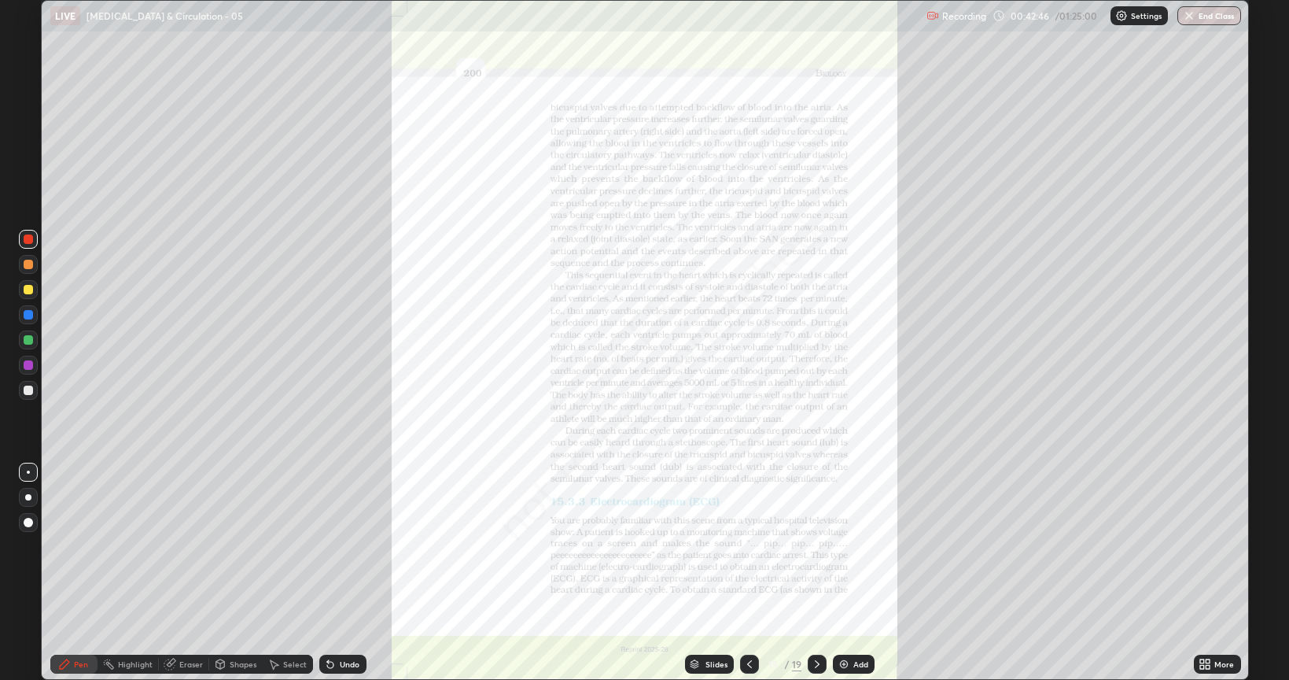
click at [691, 546] on icon at bounding box center [695, 665] width 8 height 2
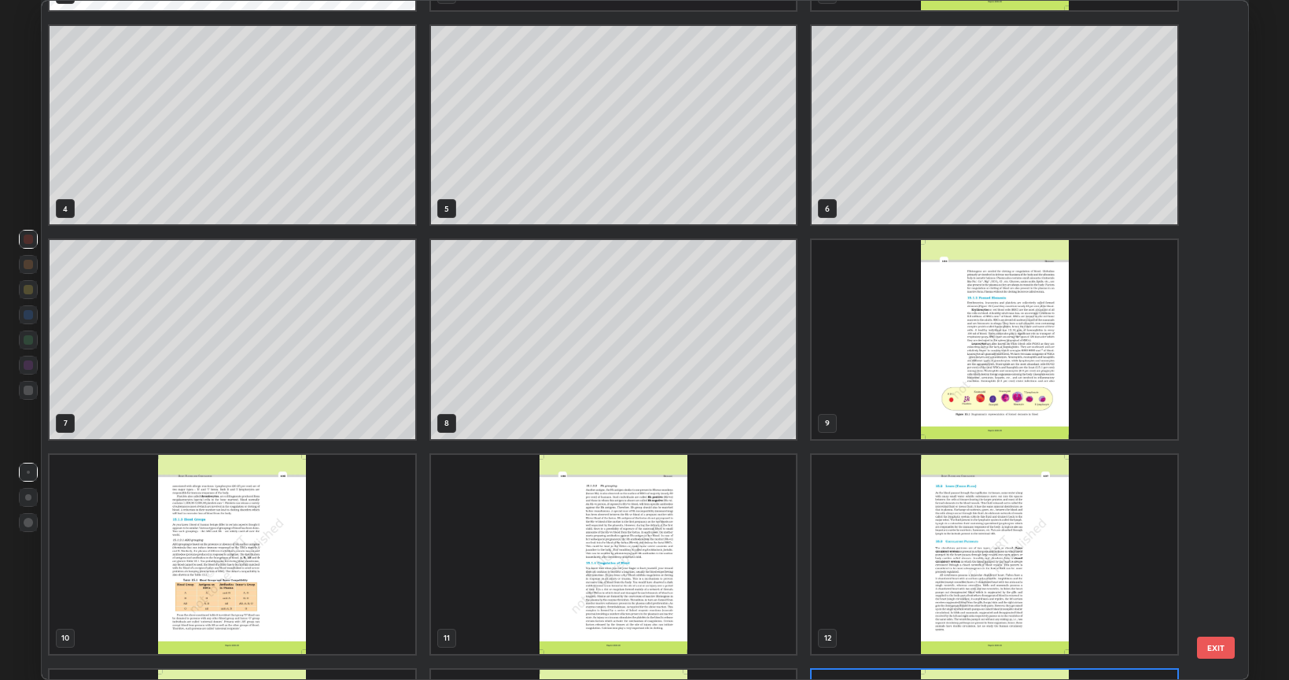
scroll to position [9, 0]
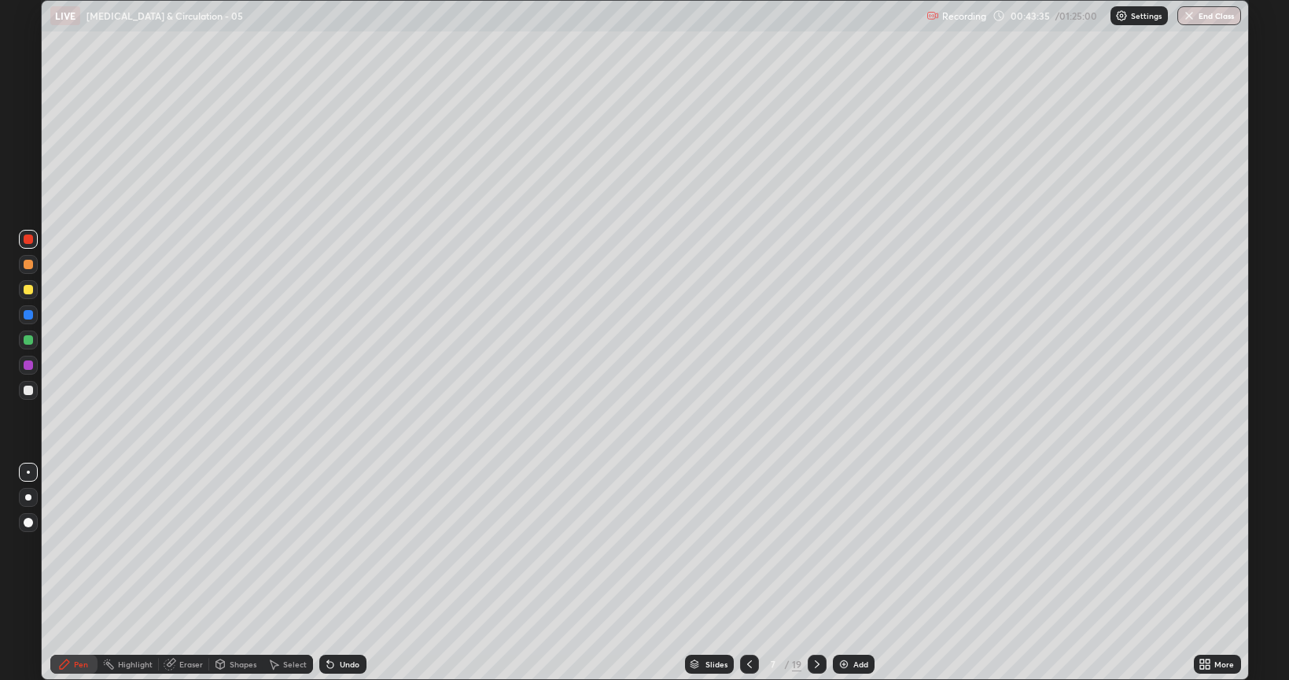
click at [32, 293] on div at bounding box center [28, 289] width 19 height 19
click at [694, 546] on icon at bounding box center [695, 662] width 8 height 4
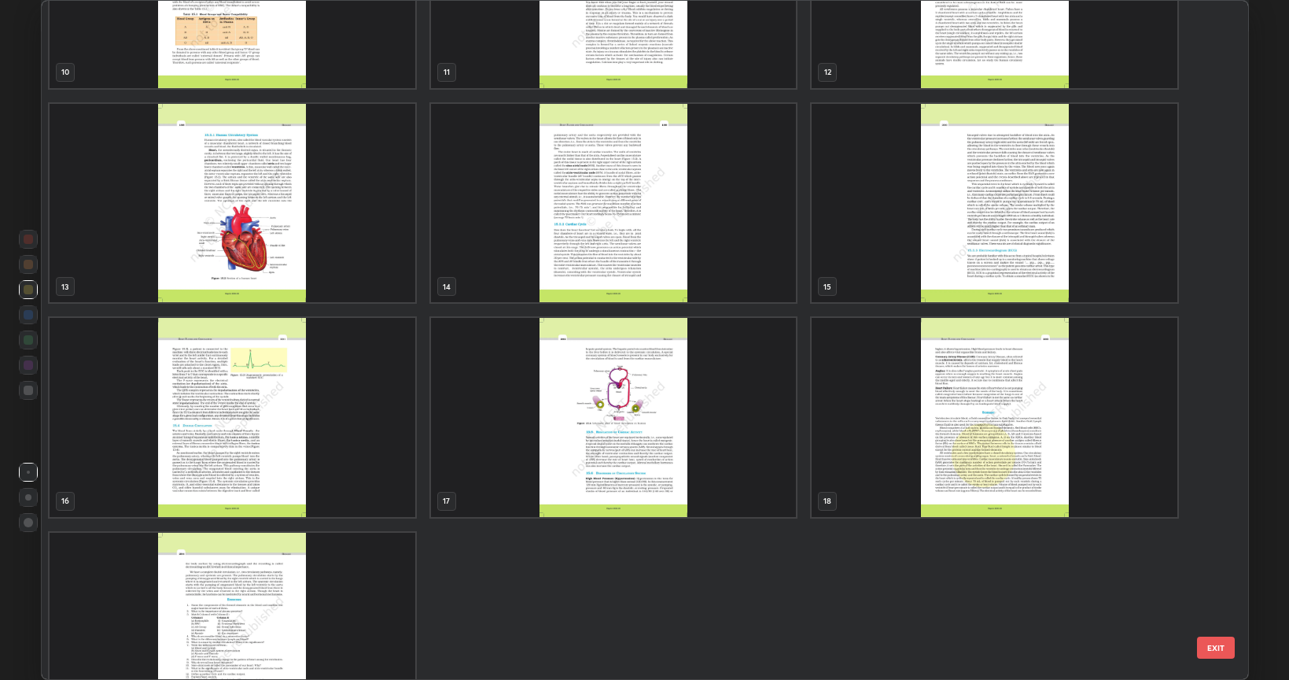
scroll to position [767, 0]
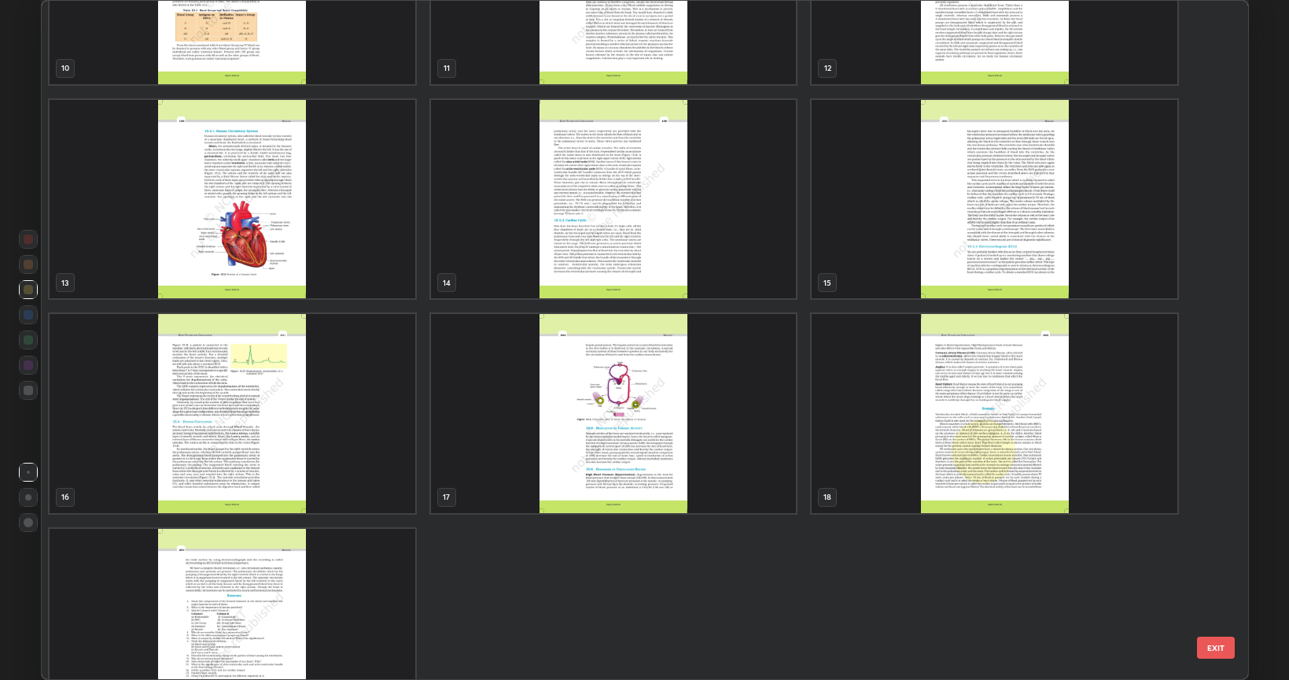
click at [338, 461] on img "grid" at bounding box center [233, 413] width 366 height 199
click at [335, 462] on img "grid" at bounding box center [233, 413] width 366 height 199
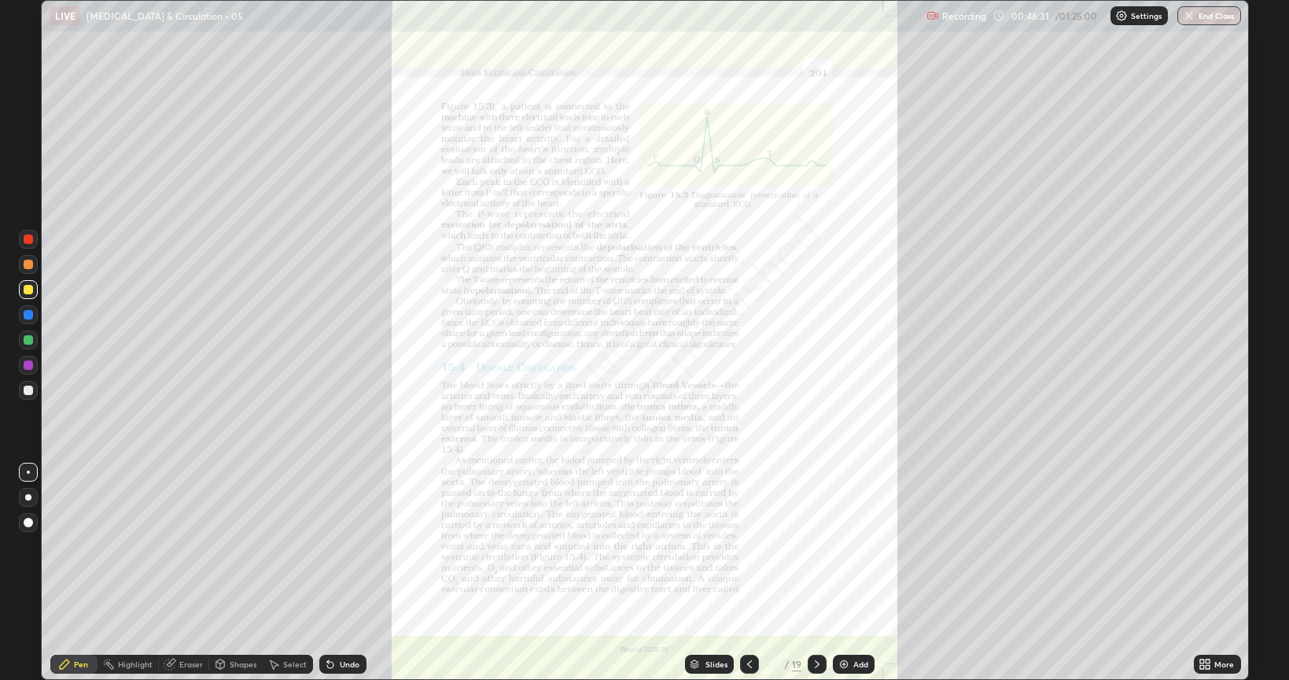
click at [1208, 546] on icon at bounding box center [1208, 667] width 4 height 4
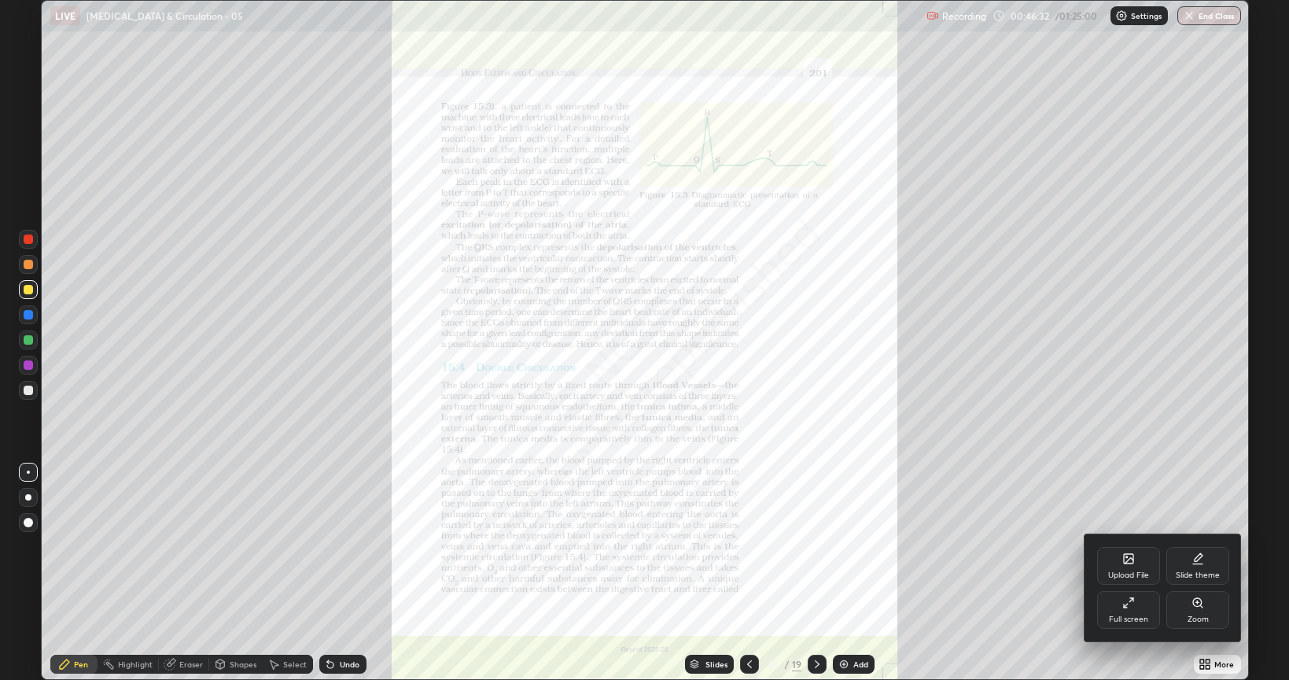
click at [1198, 546] on icon at bounding box center [1197, 602] width 9 height 9
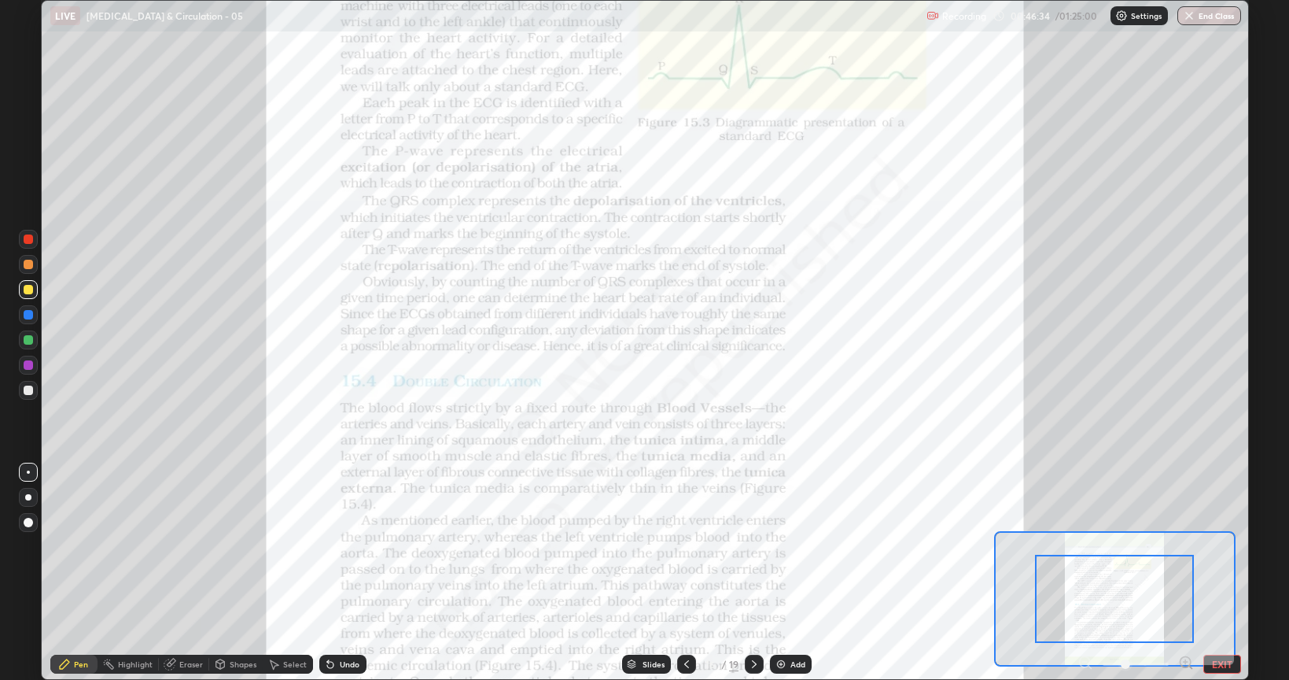
click at [1183, 546] on icon at bounding box center [1186, 663] width 16 height 16
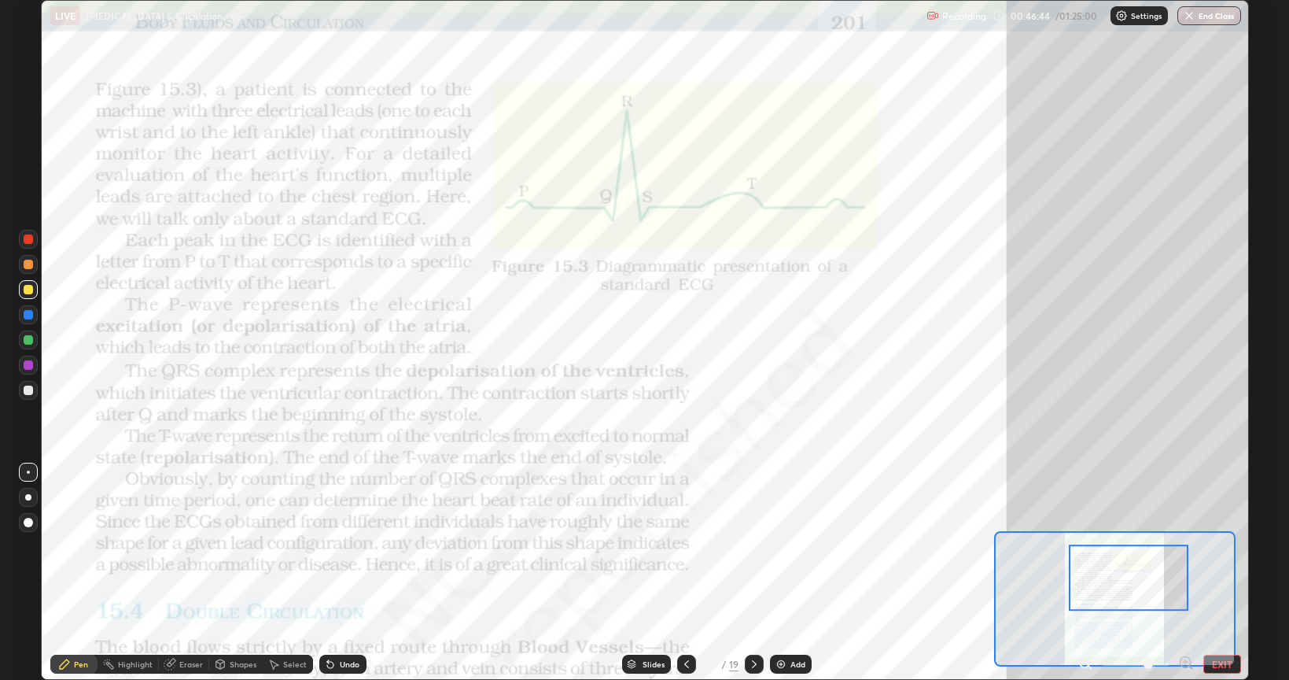
click at [183, 546] on div "Eraser" at bounding box center [191, 664] width 24 height 8
click at [63, 546] on icon at bounding box center [64, 663] width 9 height 9
click at [20, 240] on div at bounding box center [28, 239] width 19 height 19
click at [28, 316] on div at bounding box center [28, 314] width 9 height 9
click at [791, 546] on div "Add" at bounding box center [798, 664] width 15 height 8
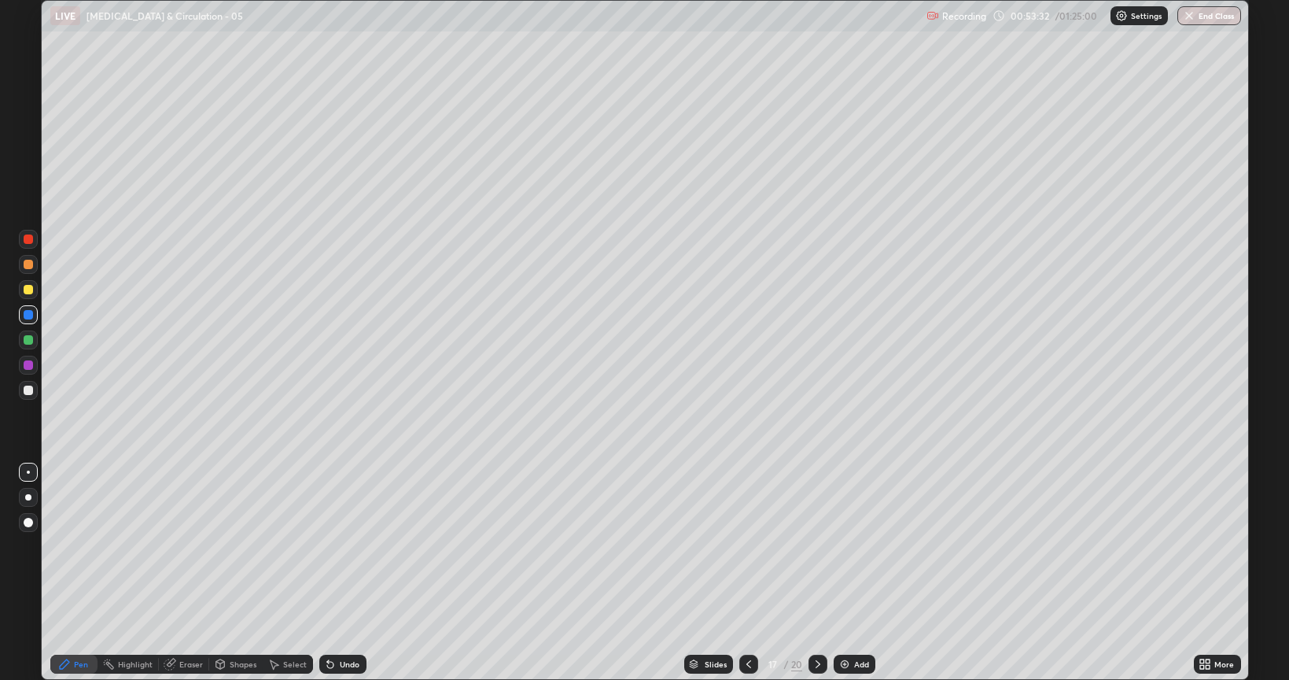
click at [691, 546] on icon at bounding box center [694, 662] width 8 height 4
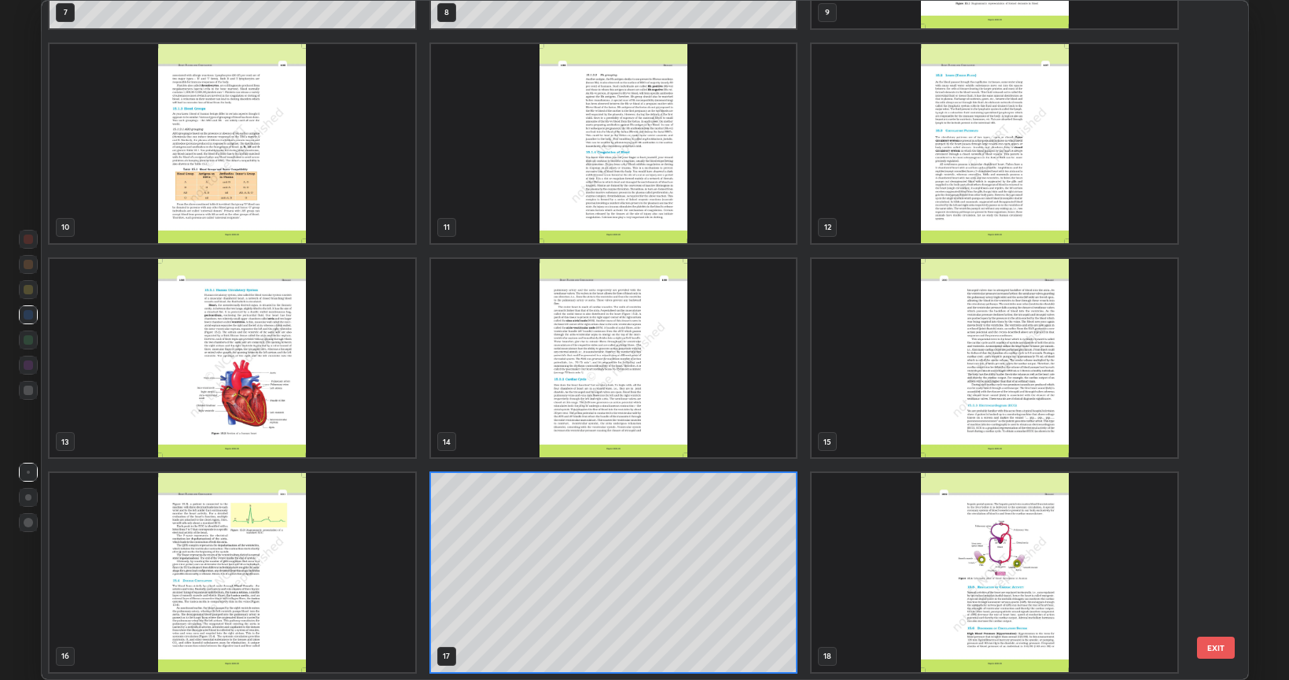
scroll to position [673, 1199]
click at [373, 546] on img "grid" at bounding box center [233, 572] width 366 height 199
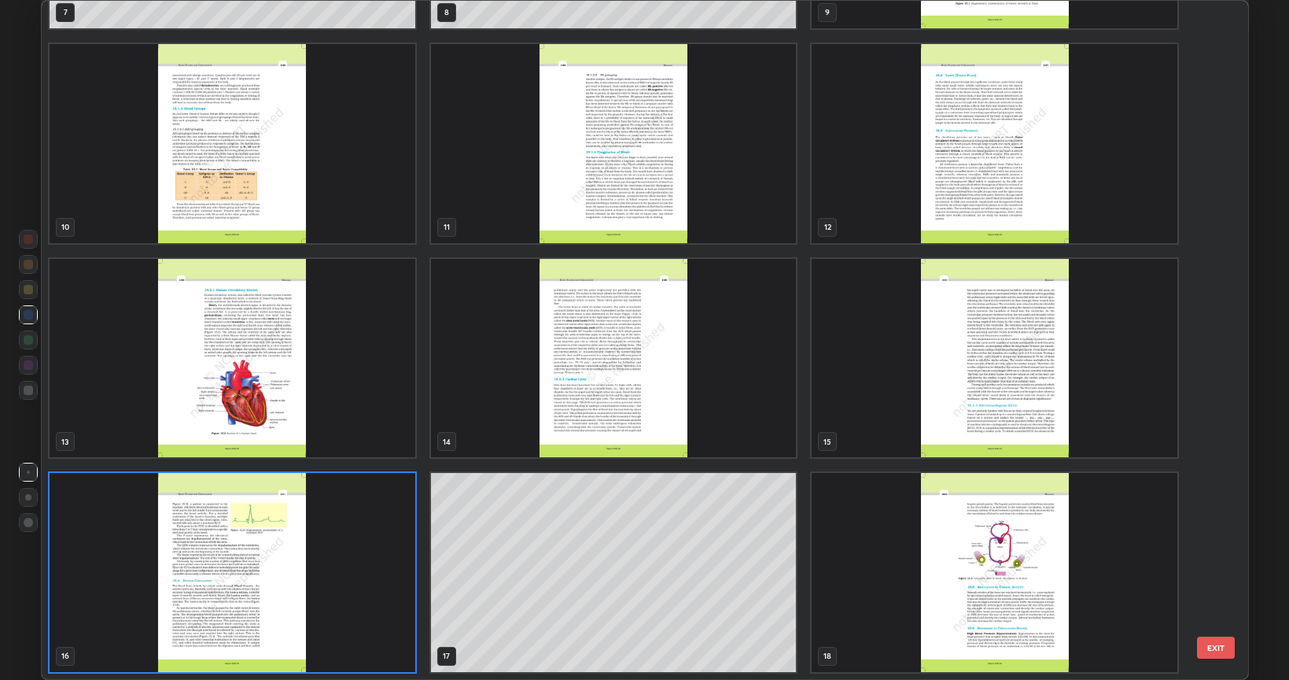
click at [362, 546] on img "grid" at bounding box center [233, 572] width 366 height 199
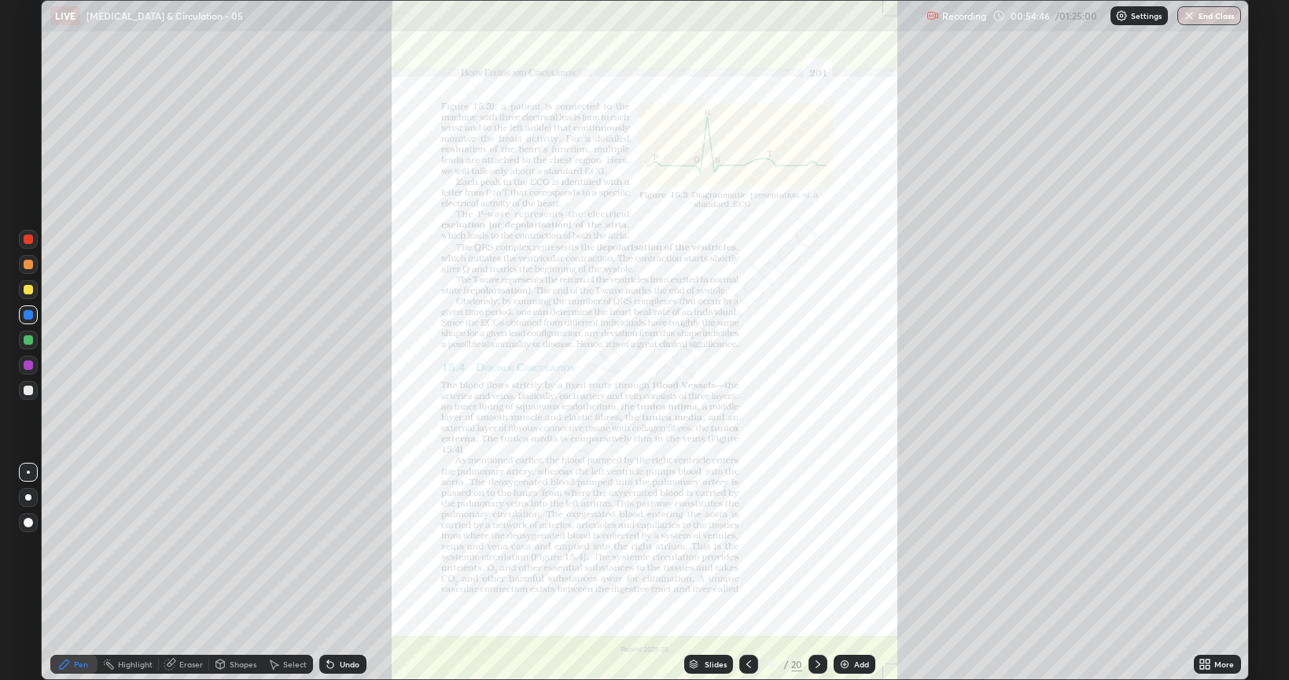
click at [842, 546] on img at bounding box center [845, 664] width 13 height 13
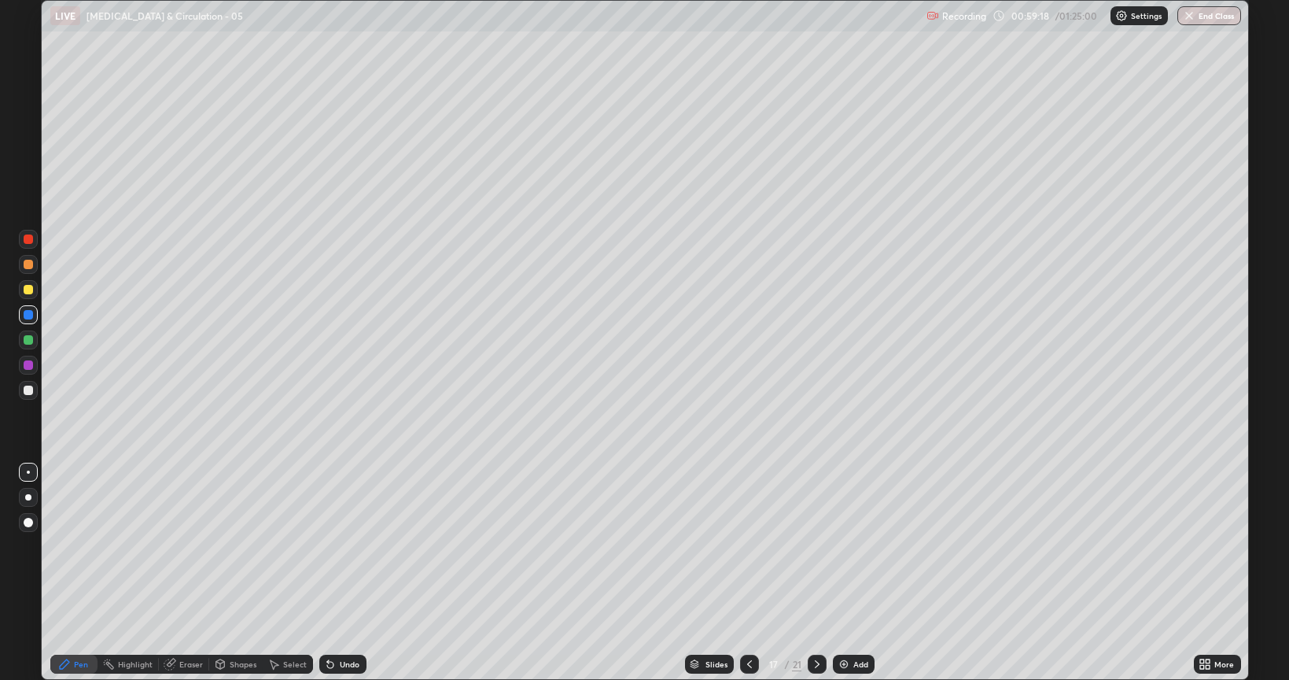
click at [31, 291] on div at bounding box center [28, 289] width 9 height 9
click at [353, 546] on div "Undo" at bounding box center [350, 664] width 20 height 8
click at [355, 546] on div "Undo" at bounding box center [350, 664] width 20 height 8
click at [357, 546] on div "Undo" at bounding box center [350, 664] width 20 height 8
click at [356, 546] on div "Undo" at bounding box center [350, 664] width 20 height 8
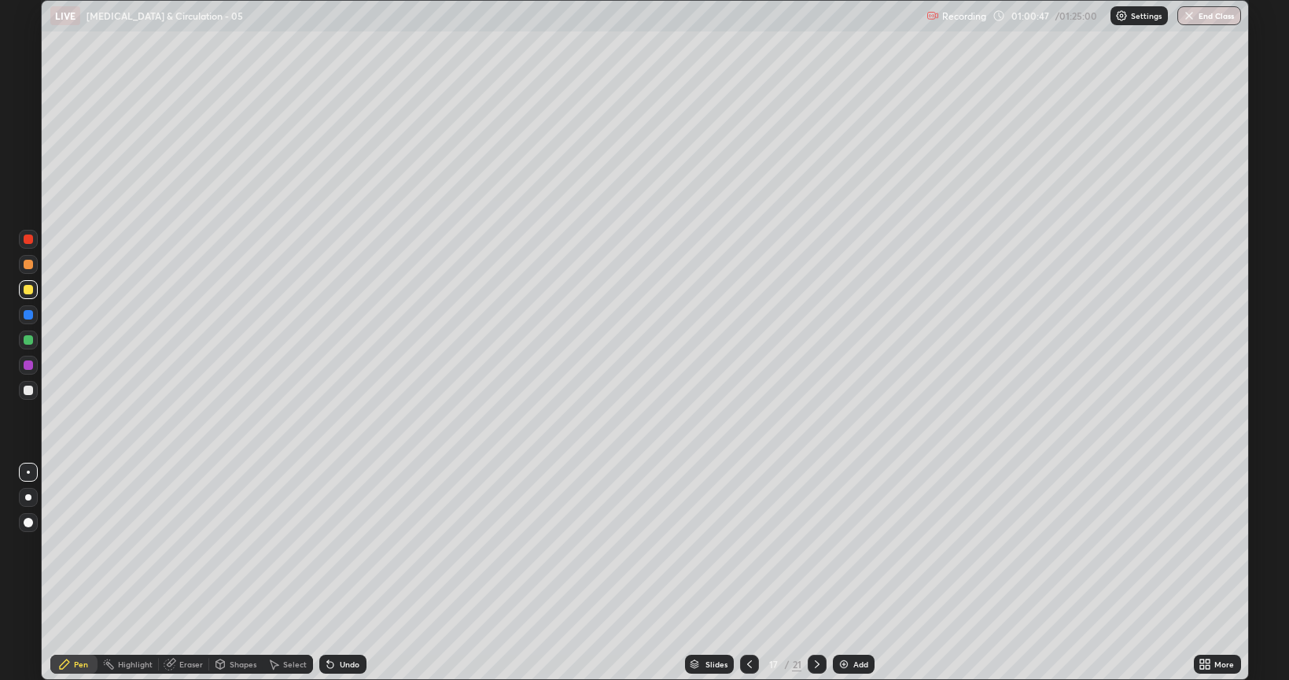
click at [354, 546] on div "Undo" at bounding box center [350, 664] width 20 height 8
click at [352, 546] on div "Undo" at bounding box center [350, 664] width 20 height 8
click at [350, 546] on div "Undo" at bounding box center [350, 664] width 20 height 8
click at [345, 546] on div "Undo" at bounding box center [350, 664] width 20 height 8
click at [347, 546] on div "Undo" at bounding box center [350, 664] width 20 height 8
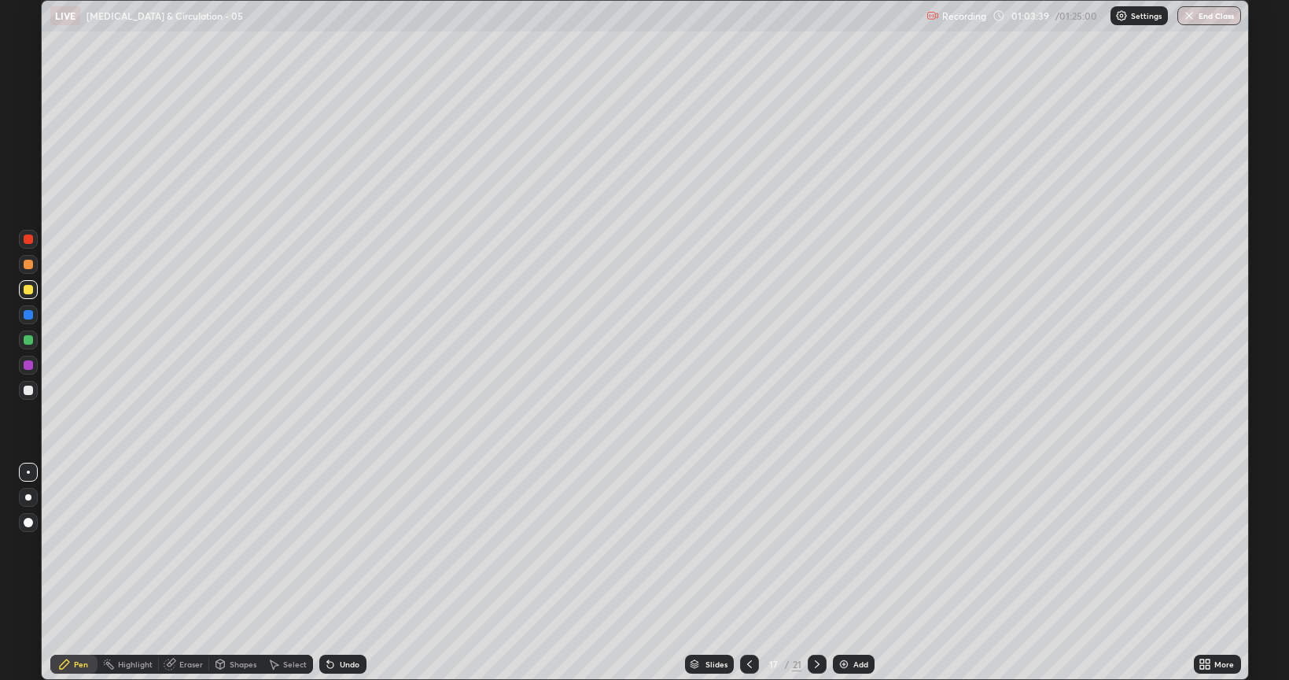
click at [350, 546] on div "Undo" at bounding box center [342, 664] width 47 height 19
click at [349, 546] on div "Undo" at bounding box center [342, 664] width 47 height 19
click at [346, 546] on div "Undo" at bounding box center [342, 664] width 47 height 19
click at [29, 362] on div at bounding box center [28, 364] width 9 height 9
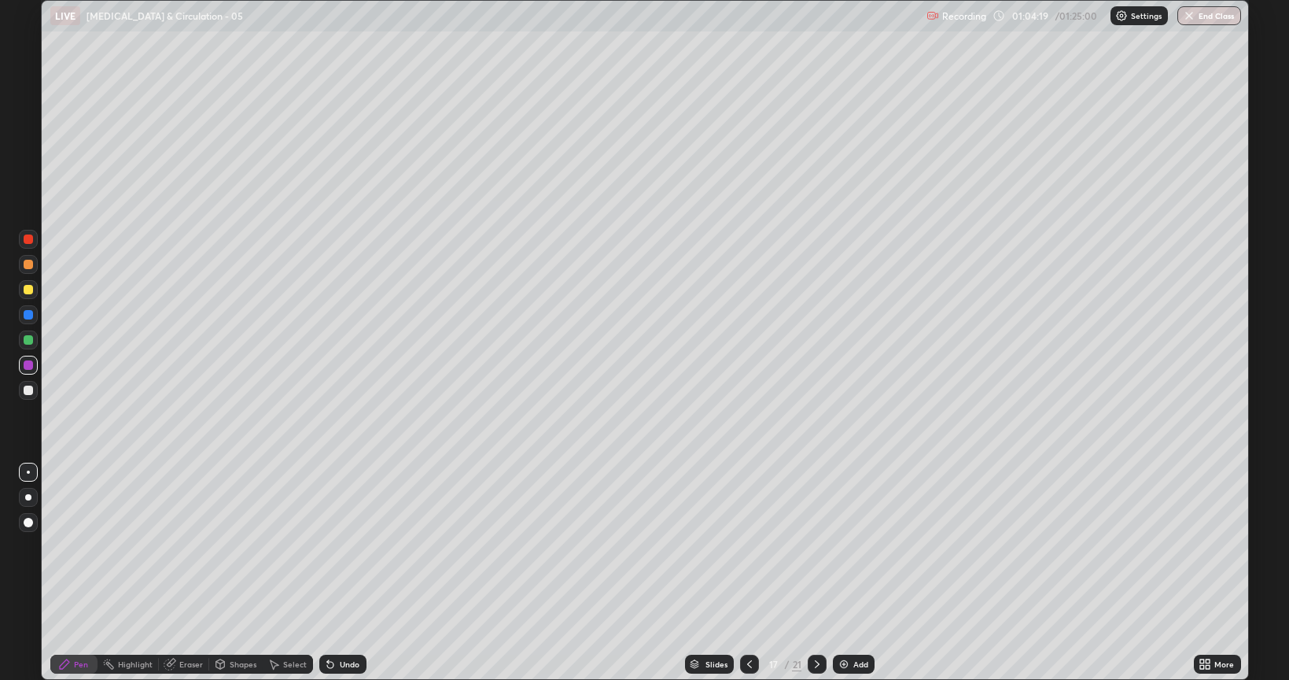
click at [28, 365] on div at bounding box center [28, 364] width 9 height 9
click at [30, 341] on div at bounding box center [28, 339] width 9 height 9
click at [32, 344] on div at bounding box center [28, 339] width 19 height 19
click at [30, 390] on div at bounding box center [28, 389] width 9 height 9
click at [30, 365] on div at bounding box center [28, 364] width 9 height 9
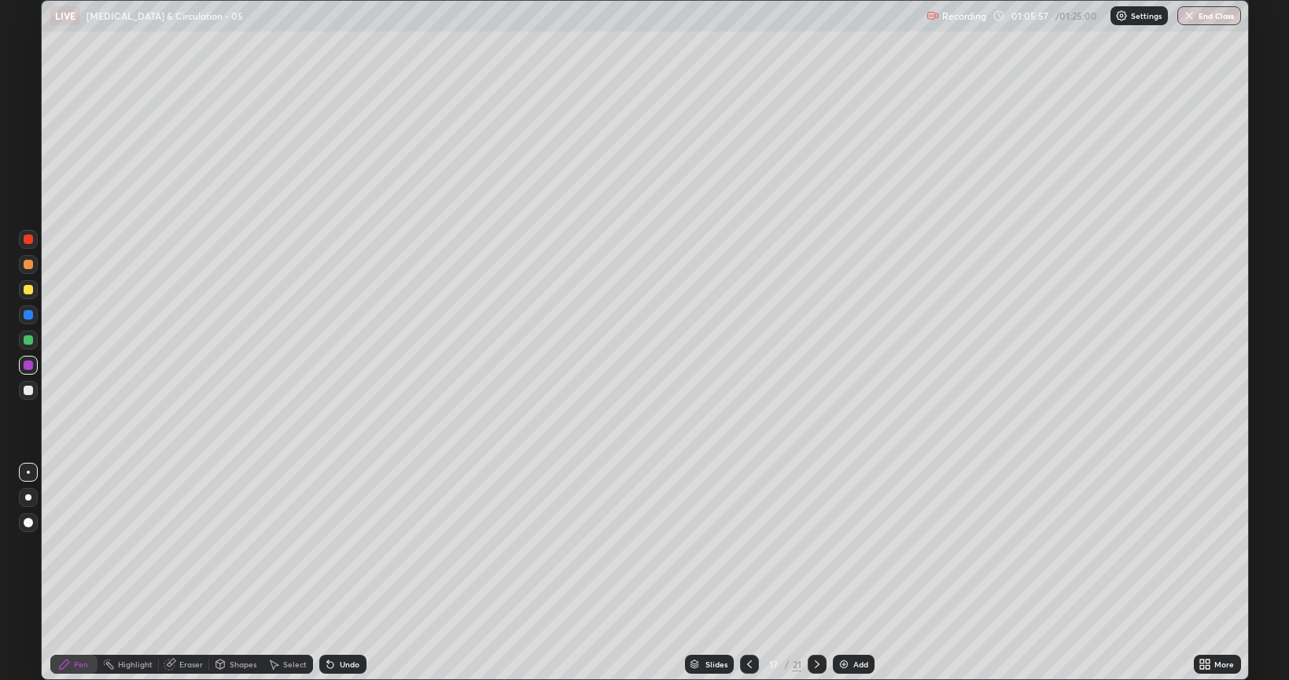
click at [30, 242] on div at bounding box center [28, 238] width 9 height 9
click at [349, 546] on div "Undo" at bounding box center [350, 664] width 20 height 8
click at [352, 546] on div "Undo" at bounding box center [350, 664] width 20 height 8
click at [28, 293] on div at bounding box center [28, 289] width 9 height 9
click at [28, 341] on div at bounding box center [28, 339] width 9 height 9
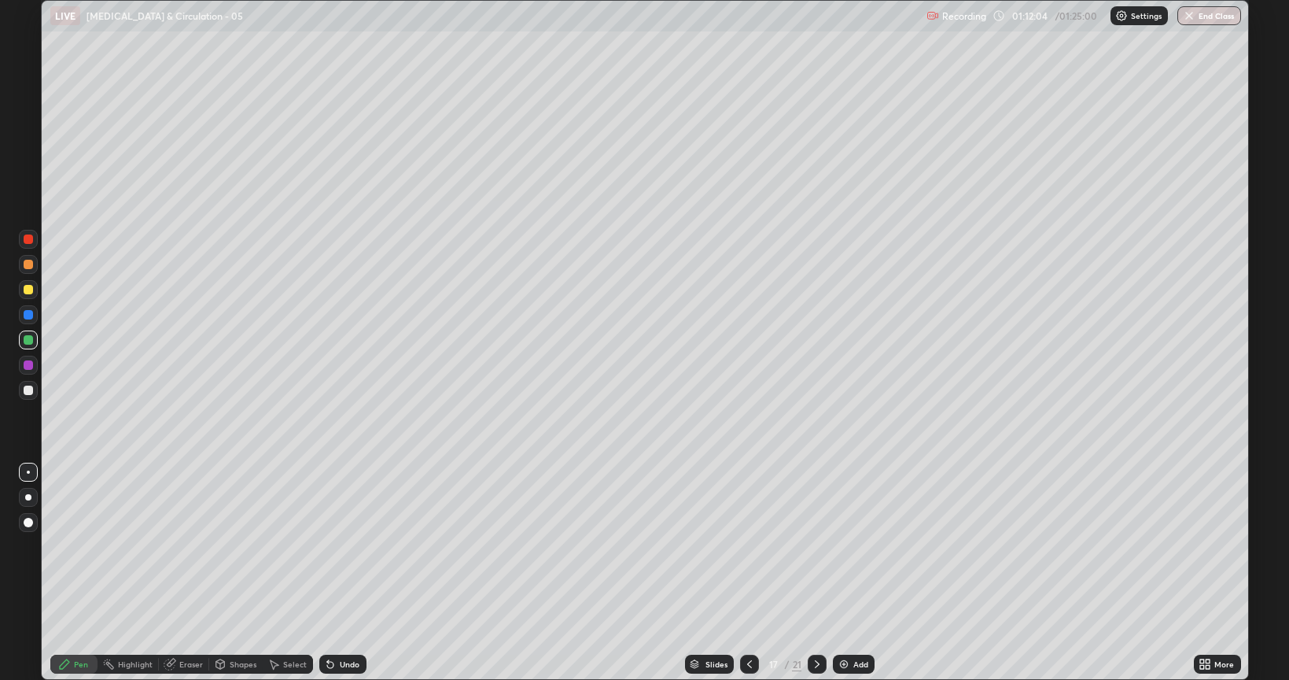
click at [346, 546] on div "Undo" at bounding box center [350, 664] width 20 height 8
click at [194, 546] on div "Eraser" at bounding box center [191, 664] width 24 height 8
click at [70, 546] on icon at bounding box center [64, 664] width 13 height 13
click at [31, 389] on div at bounding box center [28, 389] width 9 height 9
click at [846, 546] on img at bounding box center [844, 664] width 13 height 13
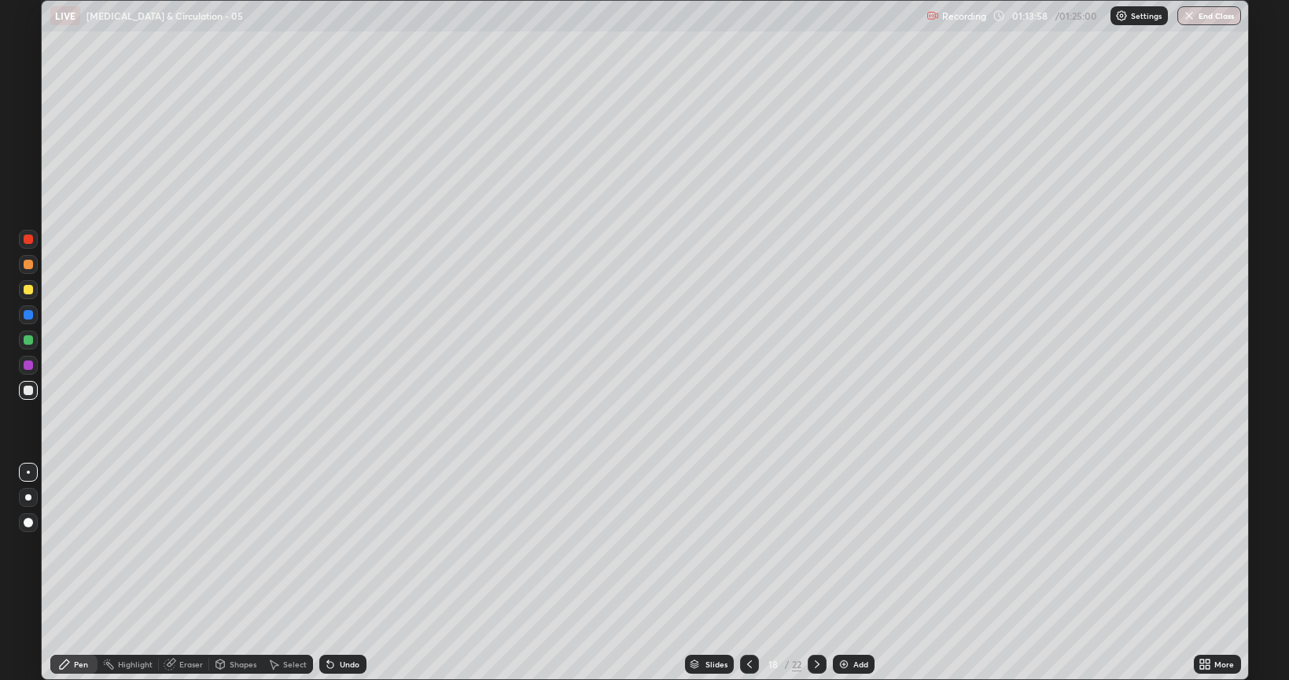
click at [26, 242] on div at bounding box center [28, 238] width 9 height 9
click at [31, 389] on div at bounding box center [28, 389] width 9 height 9
click at [32, 241] on div at bounding box center [28, 238] width 9 height 9
click at [184, 546] on div "Eraser" at bounding box center [184, 664] width 50 height 19
click at [28, 472] on div at bounding box center [28, 471] width 3 height 3
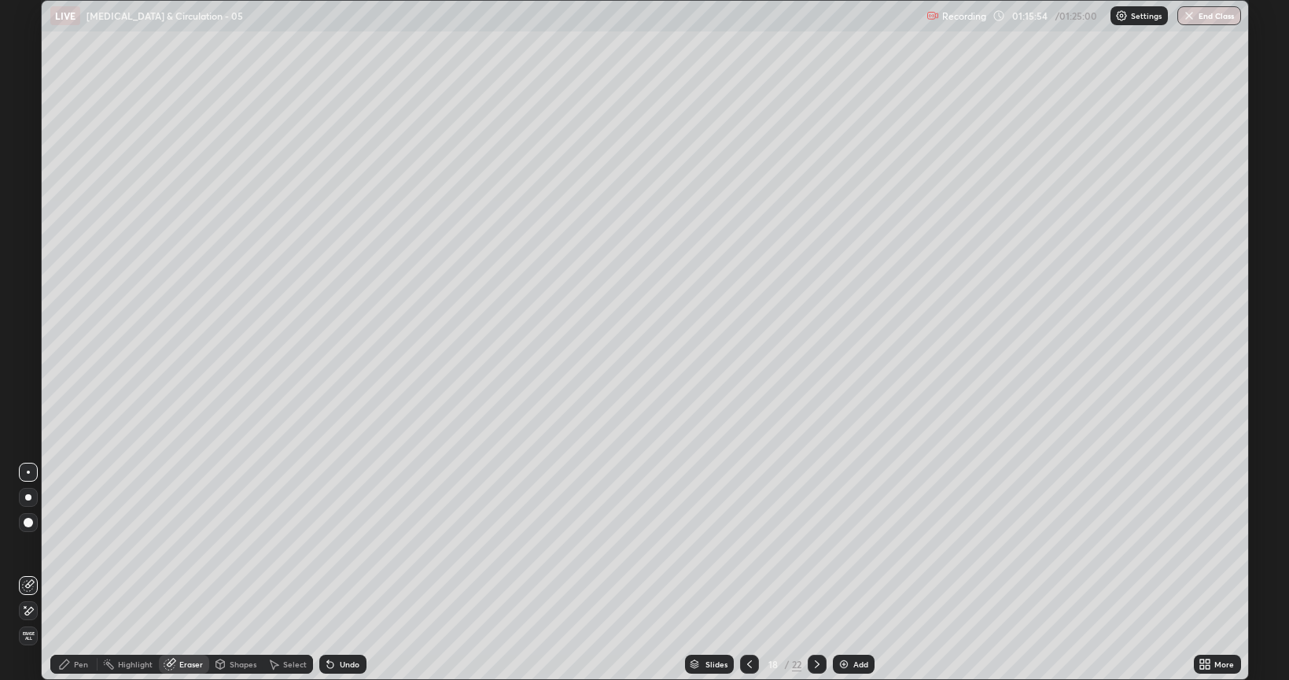
click at [58, 546] on icon at bounding box center [64, 664] width 13 height 13
click at [29, 381] on div at bounding box center [28, 390] width 19 height 19
click at [29, 367] on div at bounding box center [28, 364] width 9 height 9
click at [32, 290] on div at bounding box center [28, 289] width 9 height 9
click at [25, 315] on div at bounding box center [28, 314] width 9 height 9
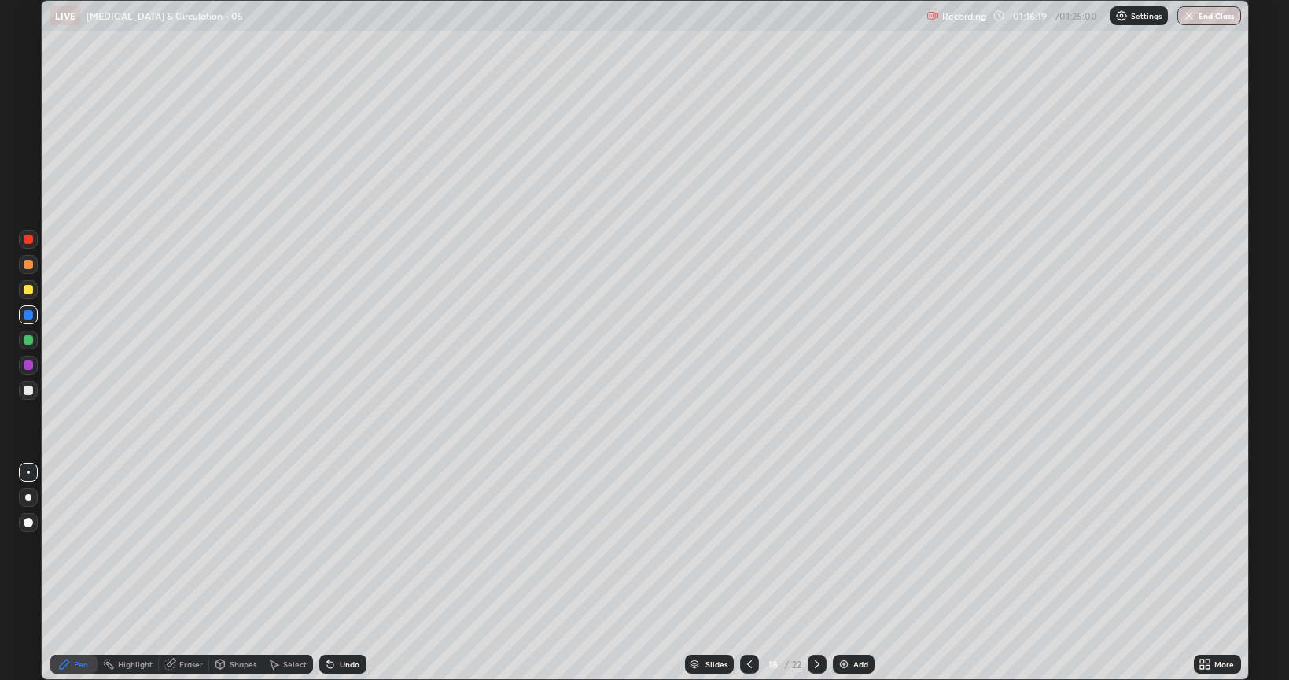
click at [28, 389] on div at bounding box center [28, 389] width 9 height 9
click at [28, 239] on div at bounding box center [28, 238] width 9 height 9
click at [31, 266] on div at bounding box center [28, 264] width 9 height 9
click at [24, 315] on div at bounding box center [28, 314] width 9 height 9
click at [181, 546] on div "Eraser" at bounding box center [191, 664] width 24 height 8
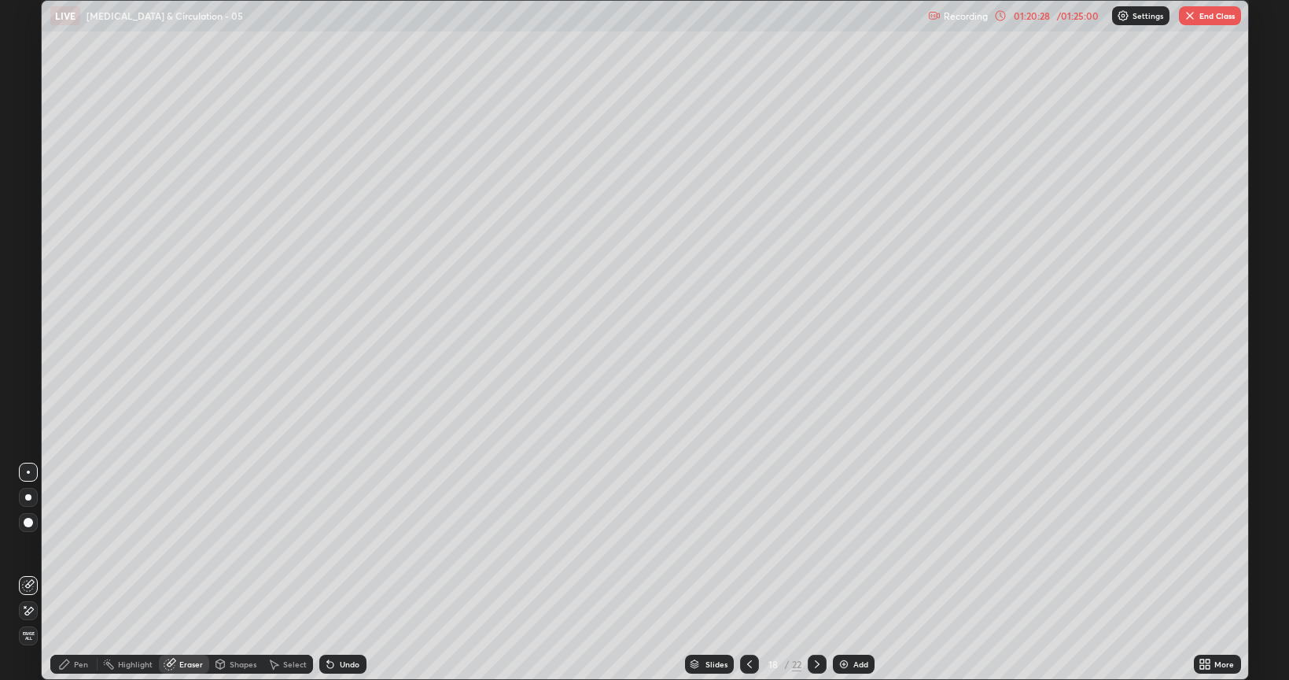
click at [68, 546] on icon at bounding box center [64, 663] width 9 height 9
click at [27, 264] on div at bounding box center [28, 264] width 9 height 9
click at [29, 390] on div at bounding box center [28, 389] width 9 height 9
click at [1205, 13] on button "End Class" at bounding box center [1210, 15] width 62 height 19
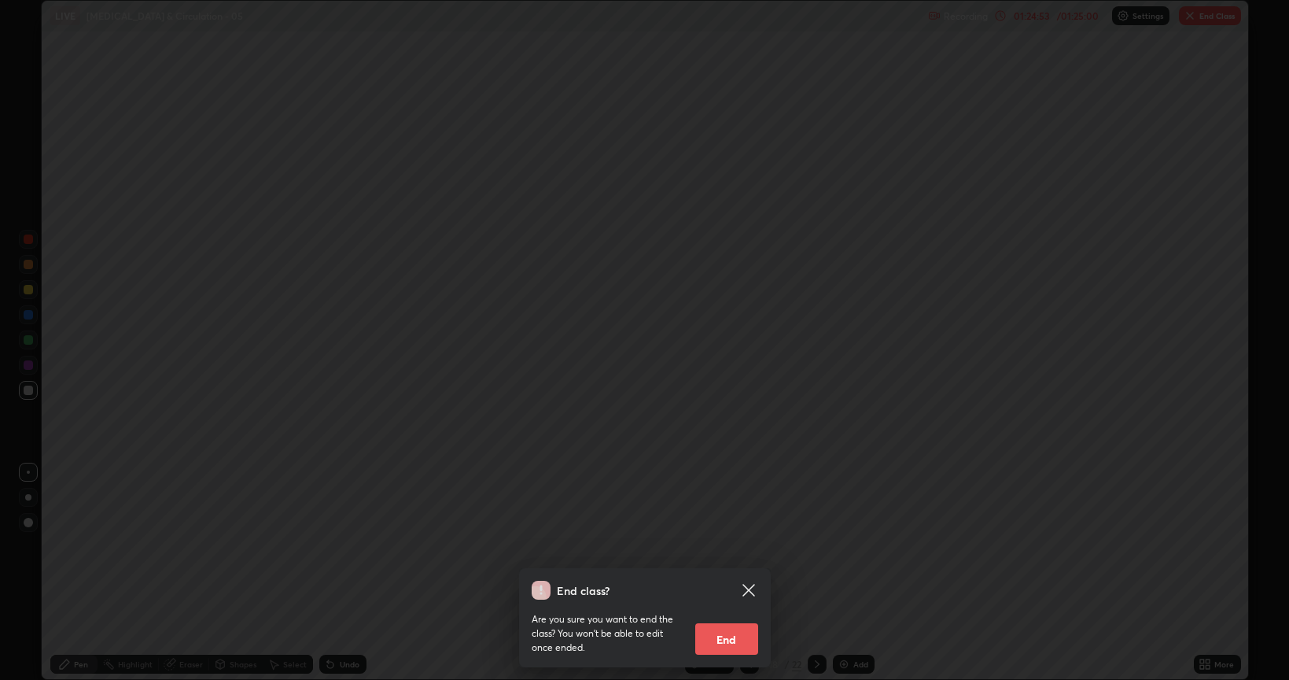
click at [731, 546] on button "End" at bounding box center [726, 638] width 63 height 31
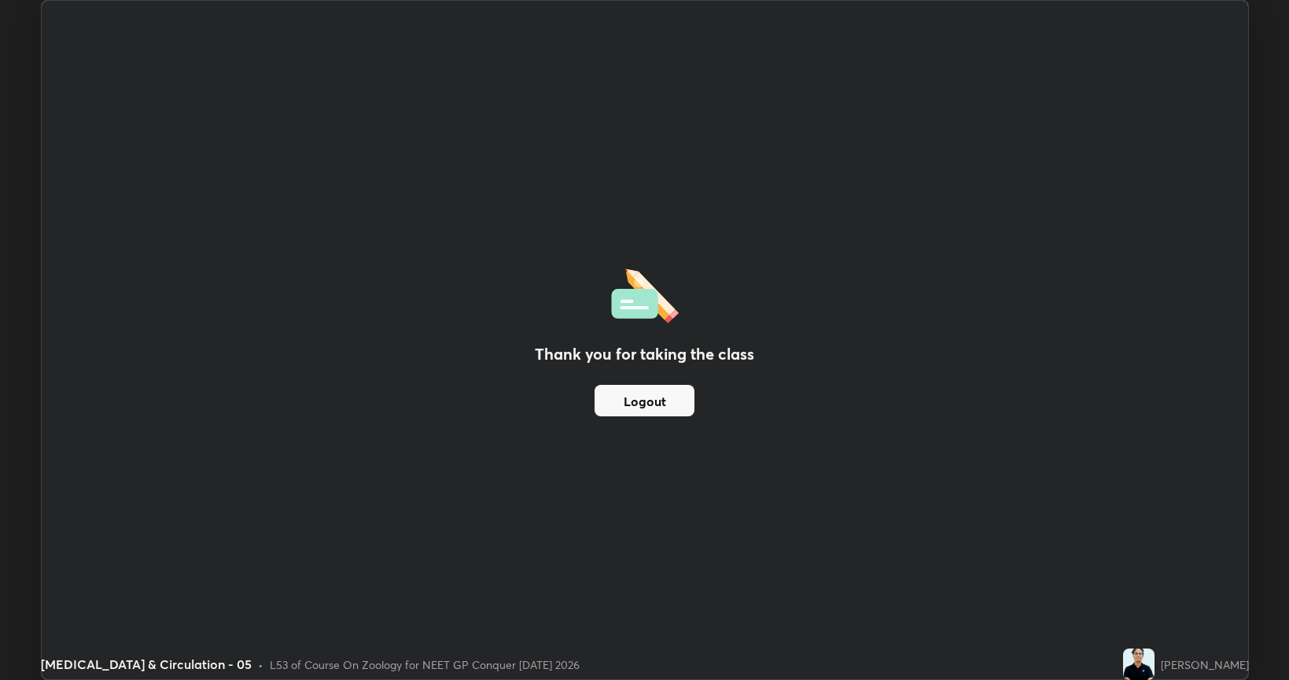
click at [669, 398] on button "Logout" at bounding box center [645, 400] width 100 height 31
click at [647, 396] on button "Logout" at bounding box center [645, 400] width 100 height 31
click at [644, 400] on button "Logout" at bounding box center [645, 400] width 100 height 31
click at [644, 399] on button "Logout" at bounding box center [645, 400] width 100 height 31
click at [647, 401] on button "Logout" at bounding box center [645, 400] width 100 height 31
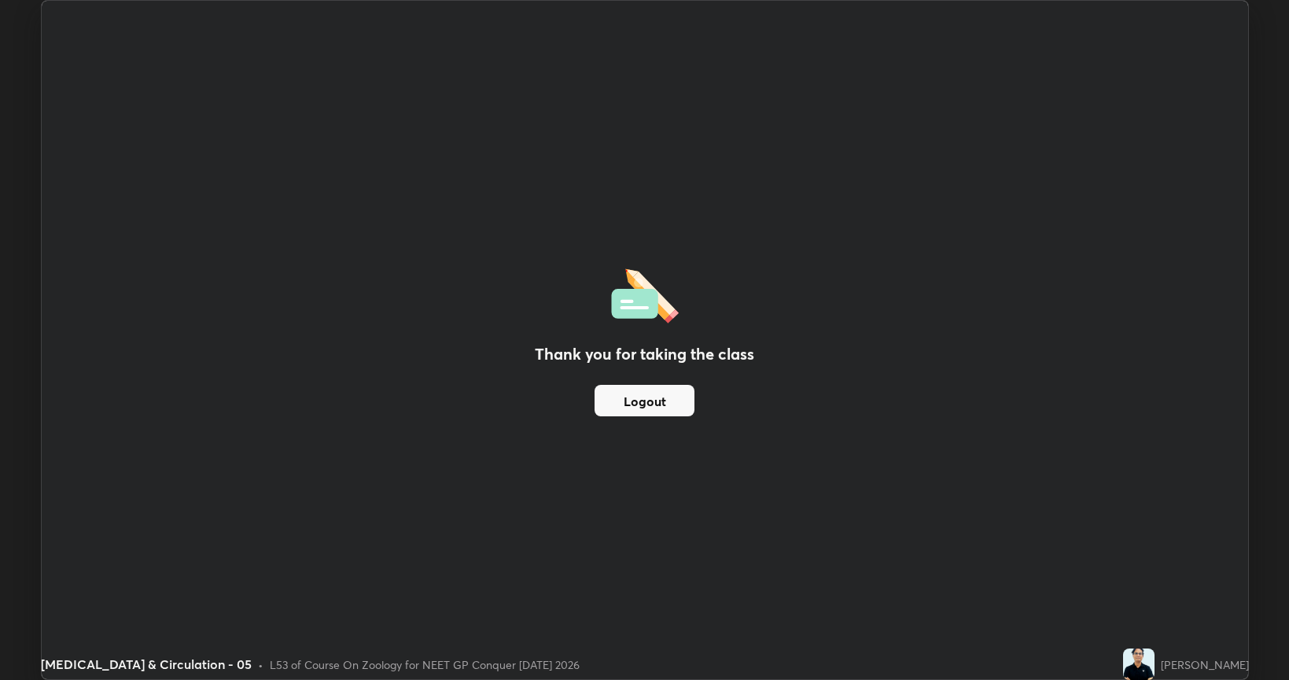
click at [648, 400] on button "Logout" at bounding box center [645, 400] width 100 height 31
click at [649, 401] on button "Logout" at bounding box center [645, 400] width 100 height 31
click at [652, 404] on button "Logout" at bounding box center [645, 400] width 100 height 31
click at [651, 404] on button "Logout" at bounding box center [645, 400] width 100 height 31
click at [645, 404] on button "Logout" at bounding box center [645, 400] width 100 height 31
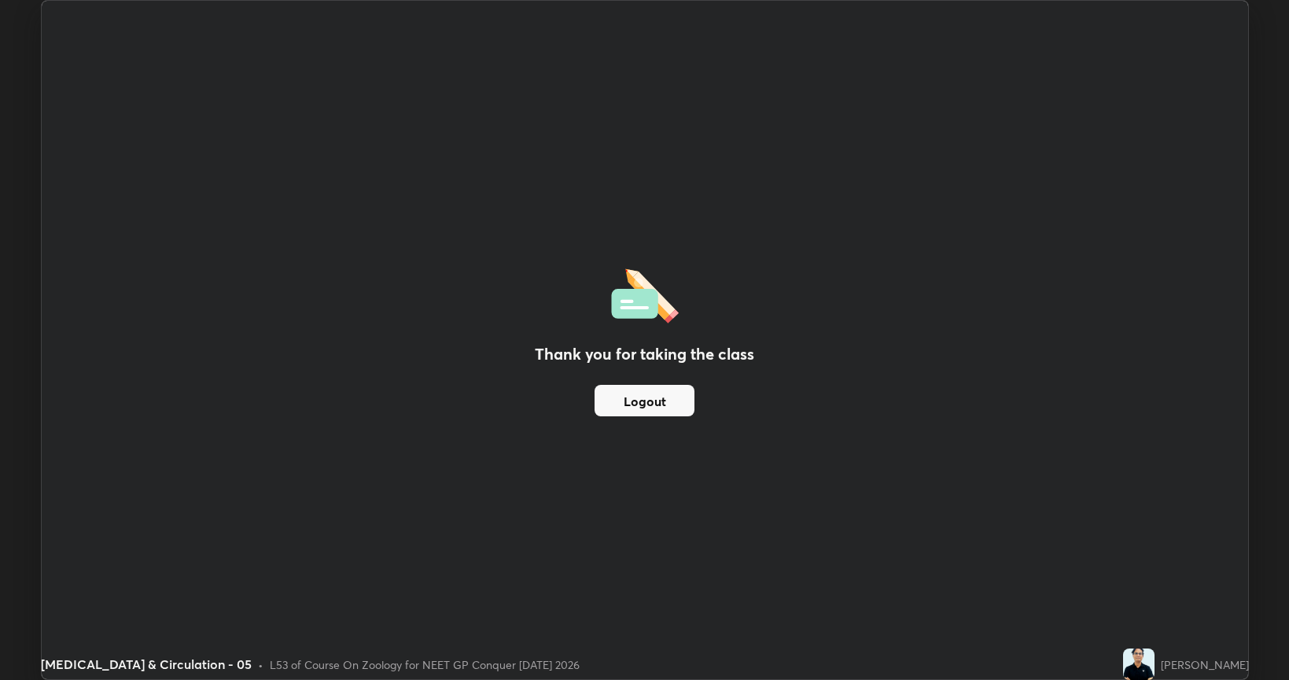
click at [634, 406] on button "Logout" at bounding box center [645, 400] width 100 height 31
click at [640, 399] on button "Logout" at bounding box center [645, 400] width 100 height 31
click at [642, 399] on button "Logout" at bounding box center [645, 400] width 100 height 31
